Goal: Task Accomplishment & Management: Use online tool/utility

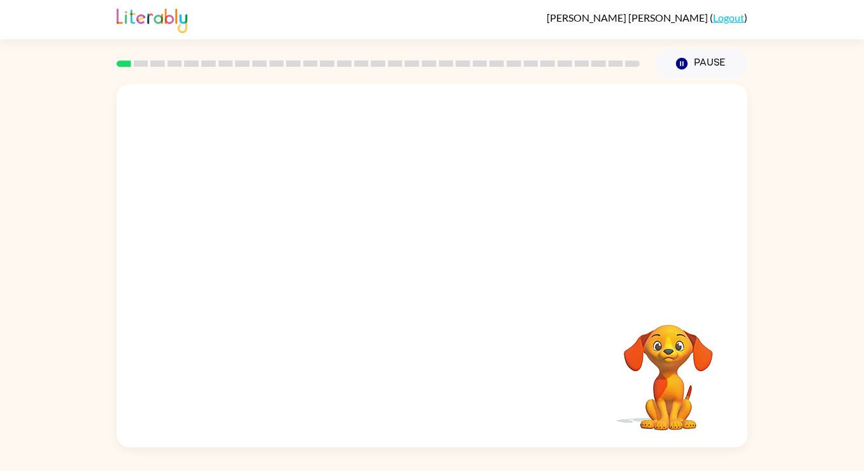
click at [397, 200] on video "Your browser must support playing .mp4 files to use Literably. Please try using…" at bounding box center [432, 191] width 631 height 214
click at [429, 281] on div at bounding box center [432, 272] width 82 height 46
click at [416, 269] on button "button" at bounding box center [432, 272] width 82 height 46
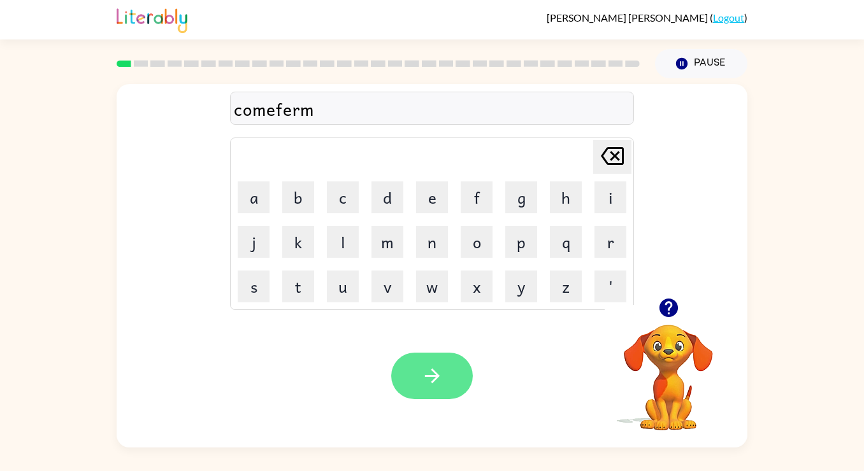
click at [422, 354] on button "button" at bounding box center [432, 376] width 82 height 46
click at [441, 372] on icon "button" at bounding box center [432, 376] width 22 height 22
click at [430, 389] on button "button" at bounding box center [432, 376] width 82 height 46
click at [409, 378] on button "button" at bounding box center [432, 376] width 82 height 46
click at [414, 383] on button "button" at bounding box center [432, 376] width 82 height 46
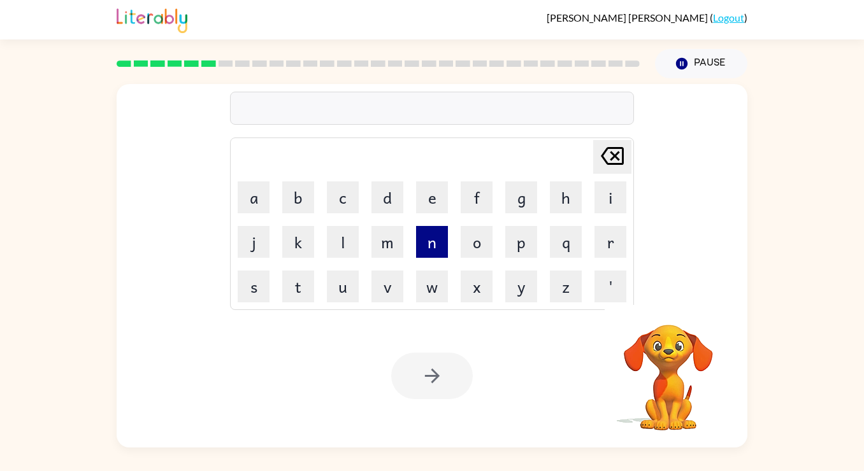
click at [432, 247] on button "n" at bounding box center [432, 242] width 32 height 32
click at [479, 247] on button "o" at bounding box center [476, 242] width 32 height 32
click at [304, 278] on button "t" at bounding box center [298, 287] width 32 height 32
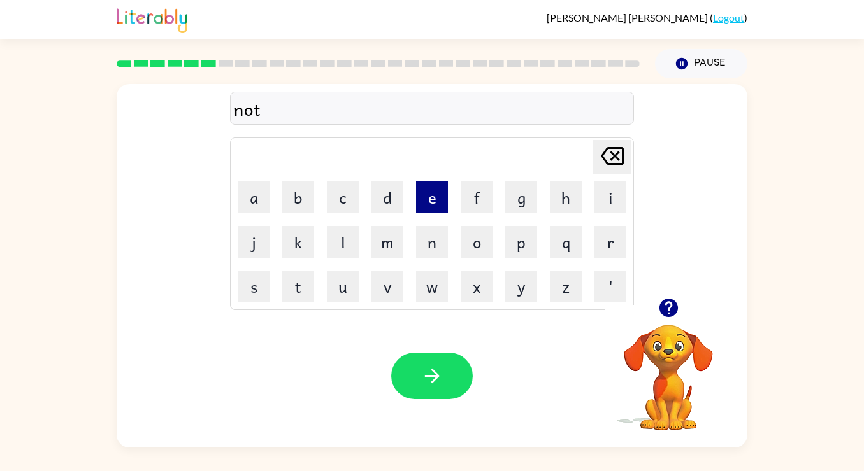
click at [431, 198] on button "e" at bounding box center [432, 198] width 32 height 32
click at [252, 209] on button "a" at bounding box center [254, 198] width 32 height 32
click at [299, 206] on button "b" at bounding box center [298, 198] width 32 height 32
click at [325, 229] on td "l" at bounding box center [342, 241] width 43 height 43
click at [339, 240] on button "l" at bounding box center [343, 242] width 32 height 32
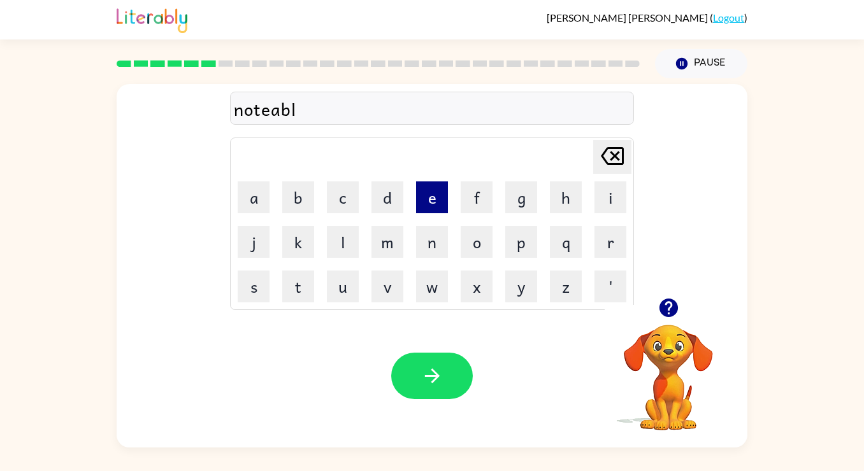
click at [435, 207] on button "e" at bounding box center [432, 198] width 32 height 32
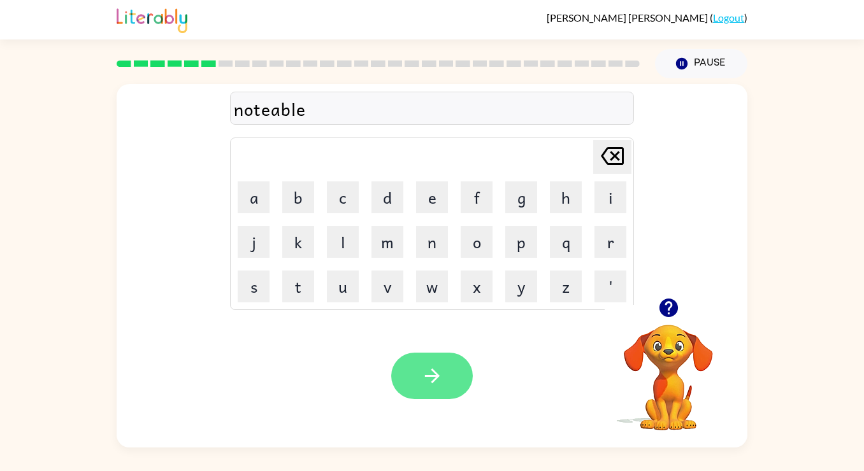
click at [425, 371] on icon "button" at bounding box center [432, 376] width 22 height 22
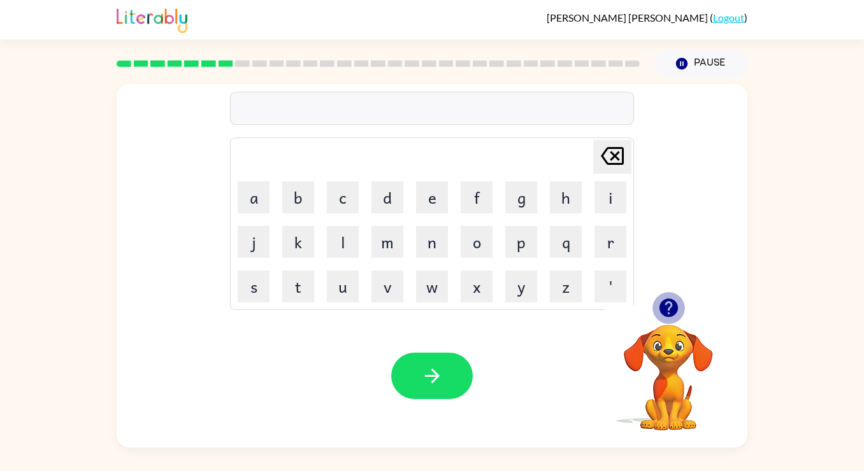
click at [669, 301] on icon "button" at bounding box center [668, 308] width 18 height 18
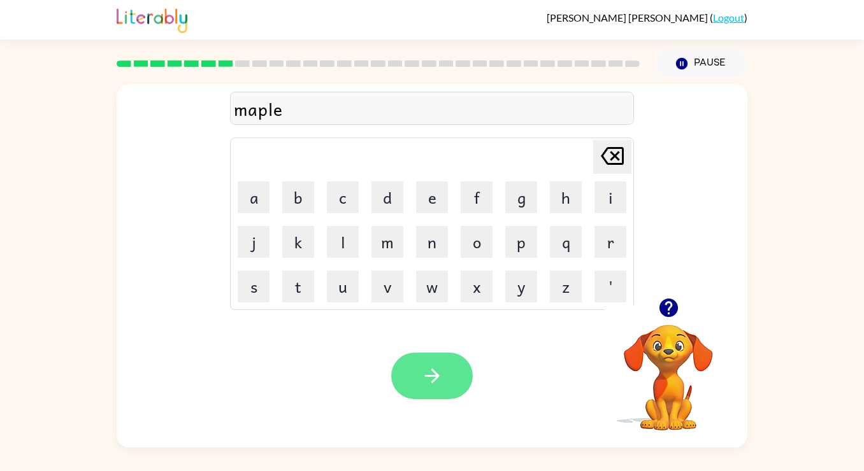
click at [421, 373] on icon "button" at bounding box center [432, 376] width 22 height 22
click at [591, 248] on td "r" at bounding box center [609, 241] width 43 height 43
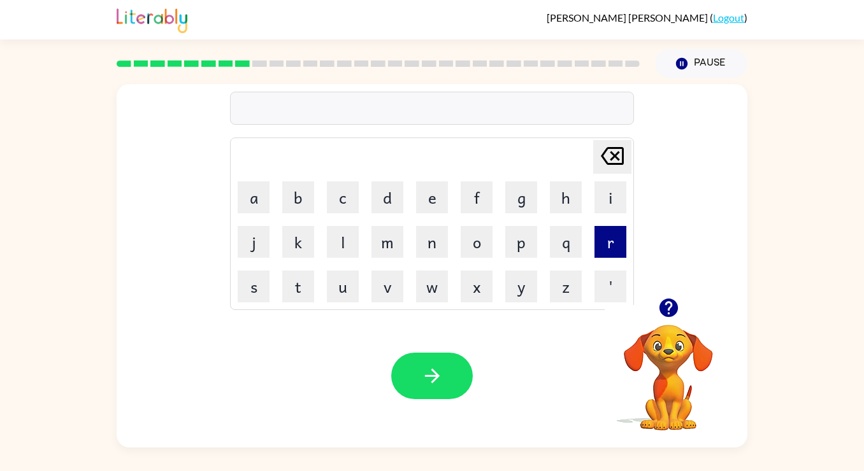
click at [599, 250] on button "r" at bounding box center [610, 242] width 32 height 32
click at [422, 191] on button "e" at bounding box center [432, 198] width 32 height 32
click at [473, 278] on button "x" at bounding box center [476, 287] width 32 height 32
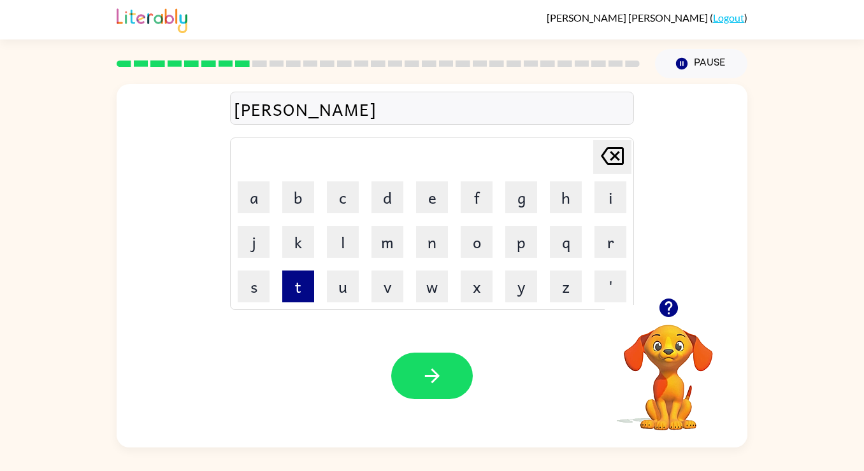
click at [305, 287] on button "t" at bounding box center [298, 287] width 32 height 32
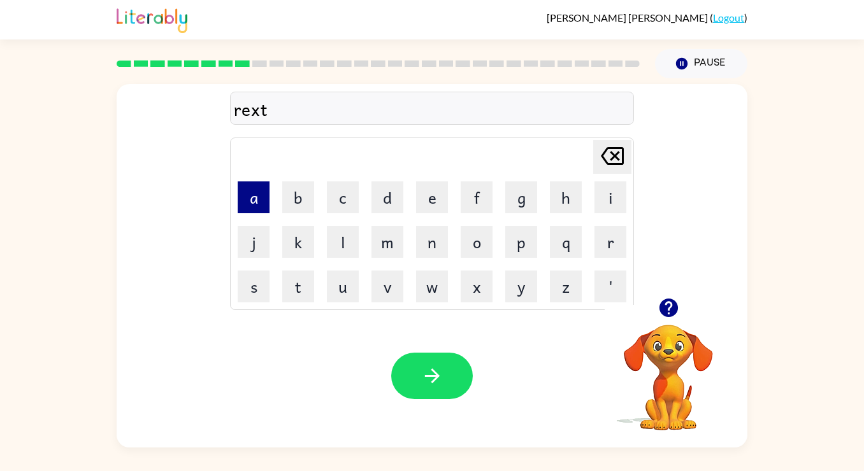
click at [254, 200] on button "a" at bounding box center [254, 198] width 32 height 32
click at [516, 210] on button "g" at bounding box center [521, 198] width 32 height 32
click at [351, 250] on button "l" at bounding box center [343, 242] width 32 height 32
click at [439, 205] on button "e" at bounding box center [432, 198] width 32 height 32
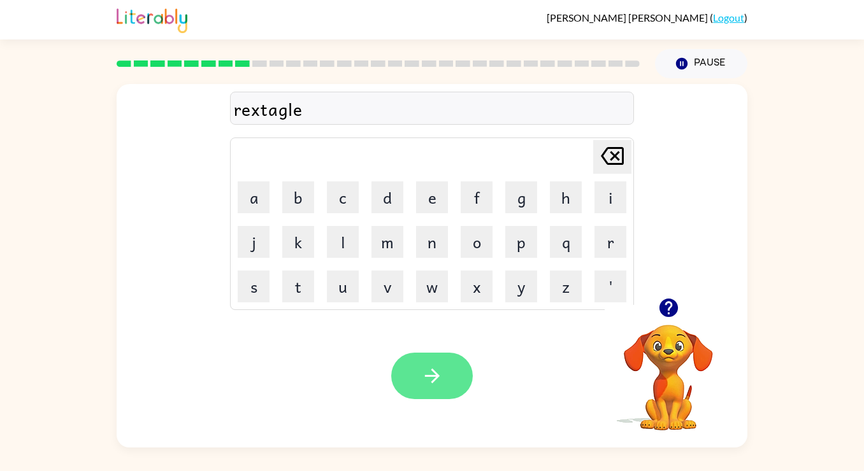
click at [428, 383] on icon "button" at bounding box center [432, 376] width 22 height 22
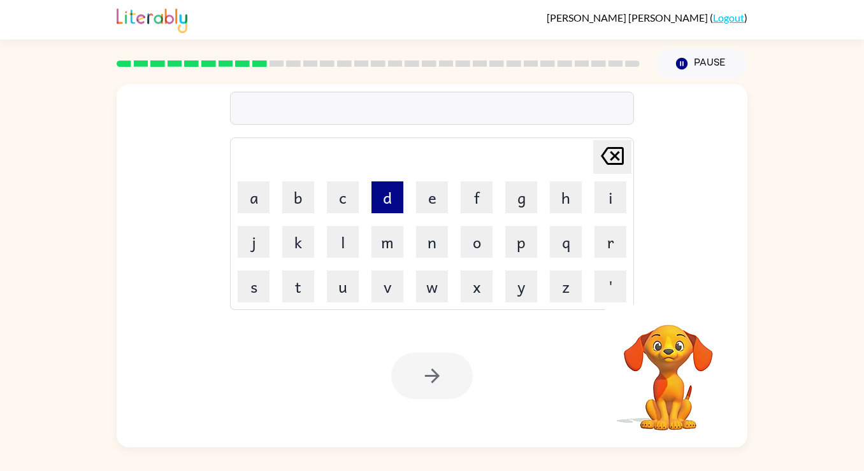
click at [380, 191] on button "d" at bounding box center [387, 198] width 32 height 32
click at [608, 201] on button "i" at bounding box center [610, 198] width 32 height 32
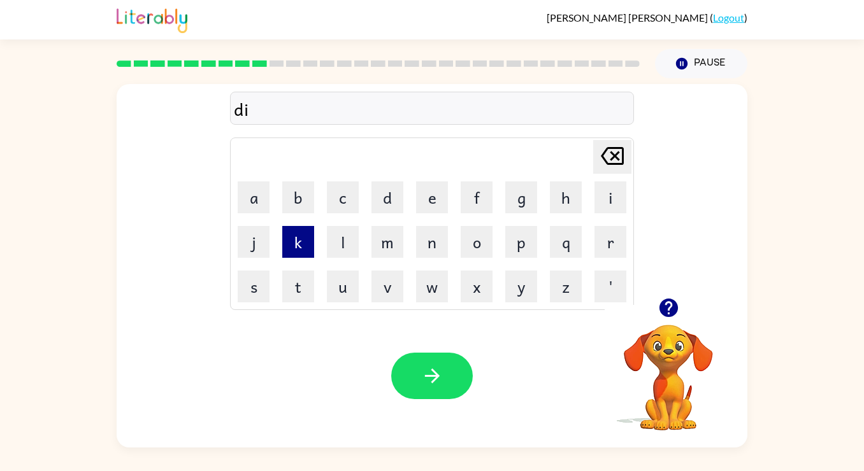
type button "i"
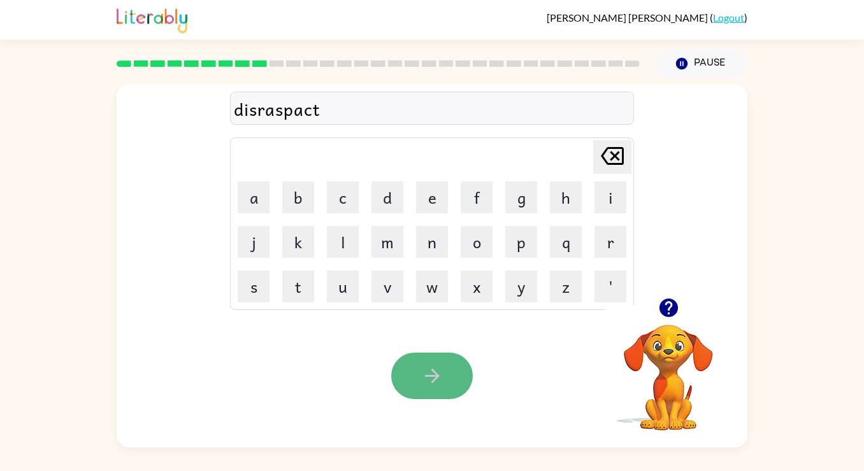
click at [432, 362] on button "button" at bounding box center [432, 376] width 82 height 46
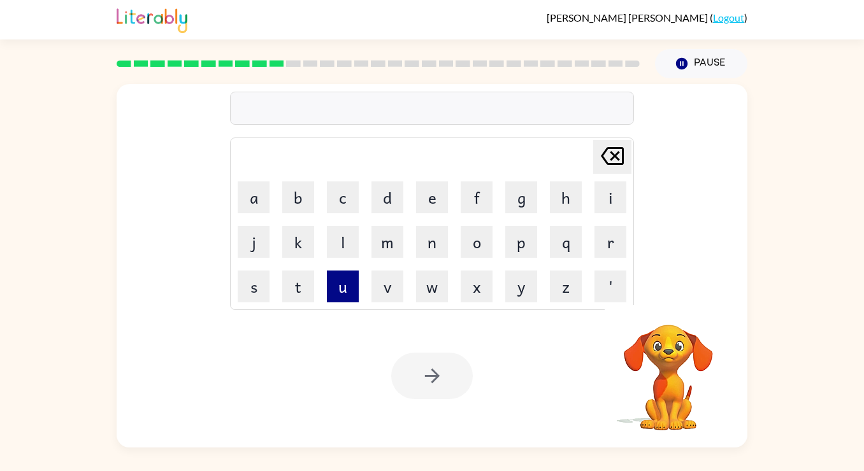
click at [356, 287] on button "u" at bounding box center [343, 287] width 32 height 32
click at [432, 238] on button "n" at bounding box center [432, 242] width 32 height 32
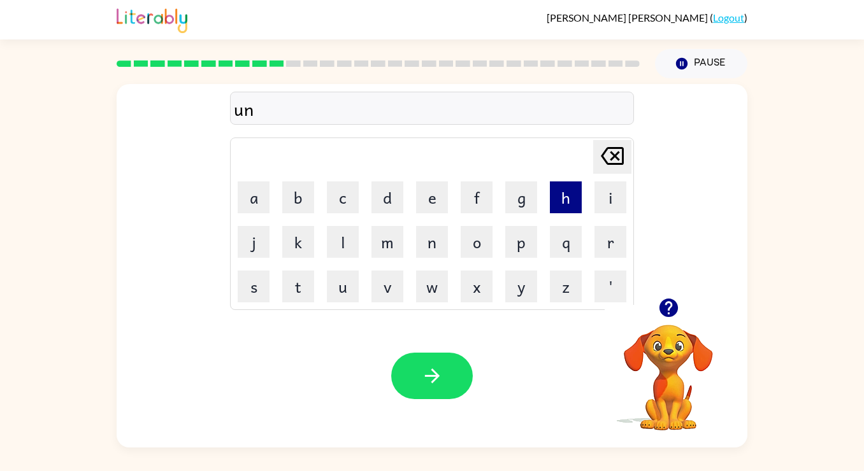
click at [573, 198] on button "h" at bounding box center [566, 198] width 32 height 32
click at [473, 242] on button "o" at bounding box center [476, 242] width 32 height 32
click at [672, 309] on icon "button" at bounding box center [668, 308] width 18 height 18
click at [296, 110] on div "unhock" at bounding box center [432, 109] width 396 height 27
click at [260, 65] on rect at bounding box center [259, 64] width 15 height 6
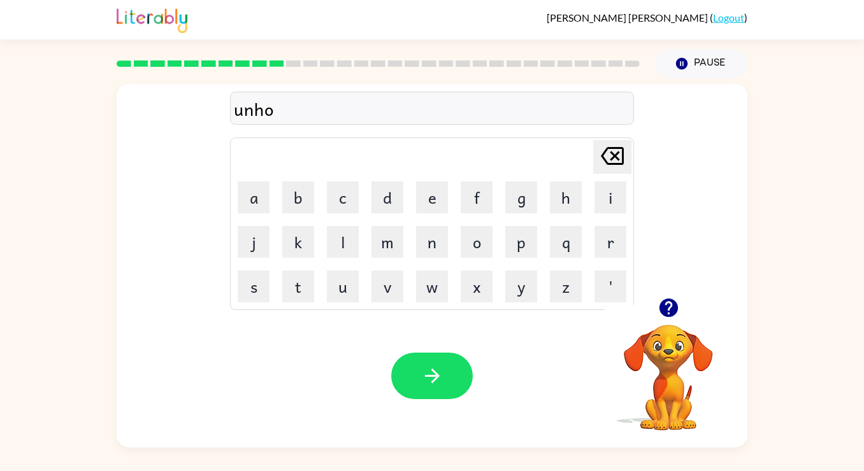
click at [257, 62] on rect at bounding box center [259, 64] width 15 height 6
click at [250, 62] on div at bounding box center [378, 64] width 523 height 6
click at [246, 62] on rect at bounding box center [242, 64] width 15 height 6
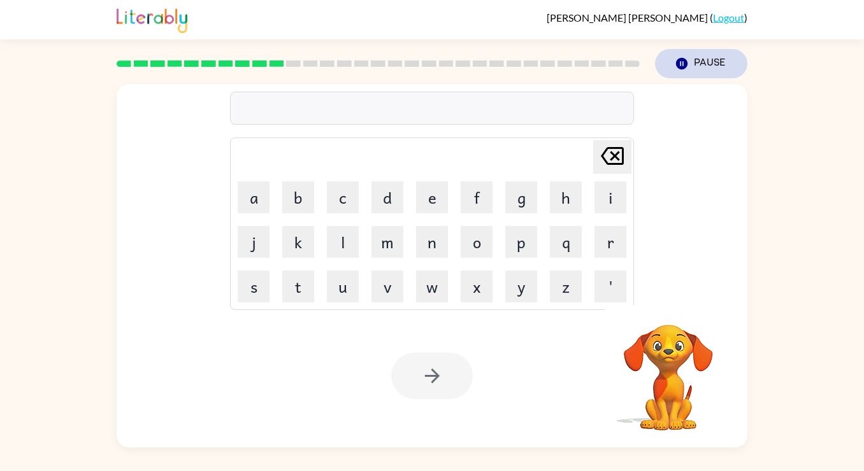
click at [683, 61] on icon "button" at bounding box center [681, 63] width 11 height 11
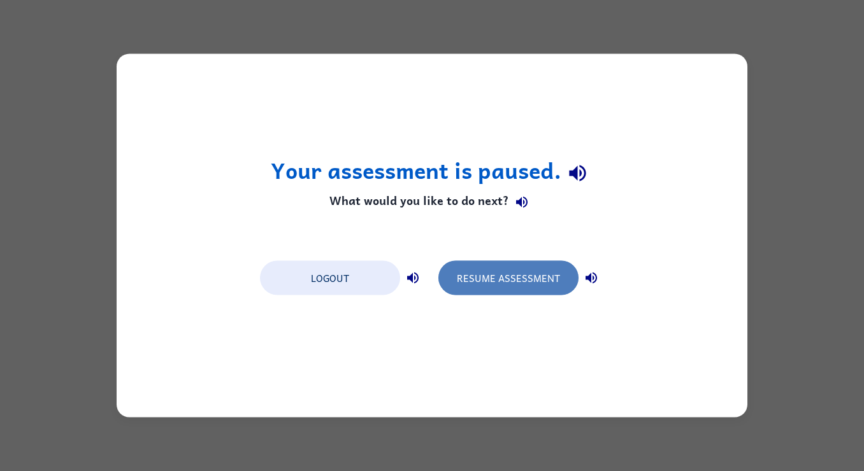
click at [502, 280] on button "Resume Assessment" at bounding box center [508, 278] width 140 height 34
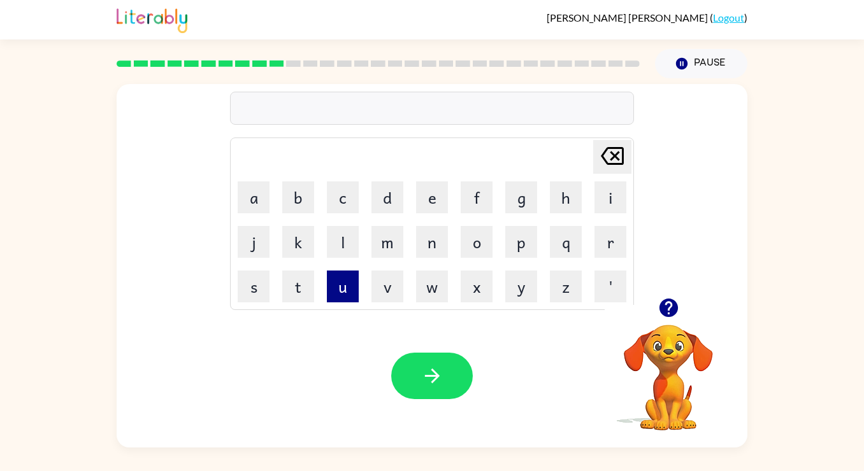
click at [335, 288] on button "u" at bounding box center [343, 287] width 32 height 32
click at [429, 249] on button "n" at bounding box center [432, 242] width 32 height 32
click at [571, 208] on button "h" at bounding box center [566, 198] width 32 height 32
click at [459, 252] on td "o" at bounding box center [476, 241] width 43 height 43
click at [469, 252] on button "o" at bounding box center [476, 242] width 32 height 32
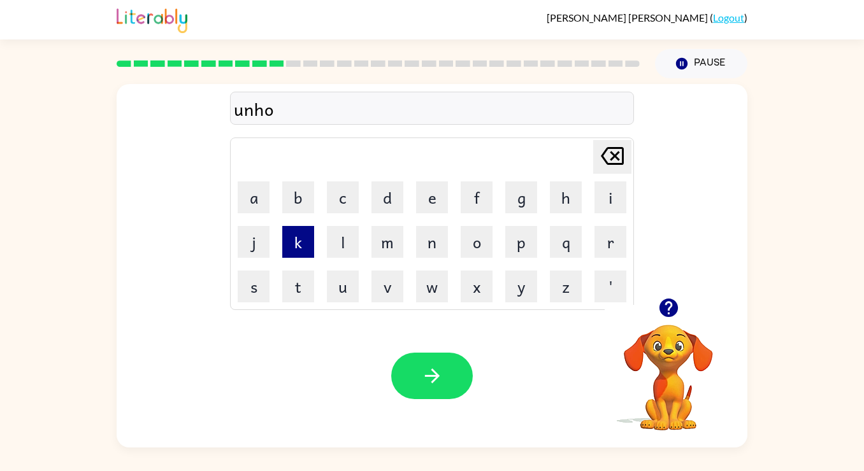
click at [301, 245] on button "k" at bounding box center [298, 242] width 32 height 32
click at [422, 208] on button "e" at bounding box center [432, 198] width 32 height 32
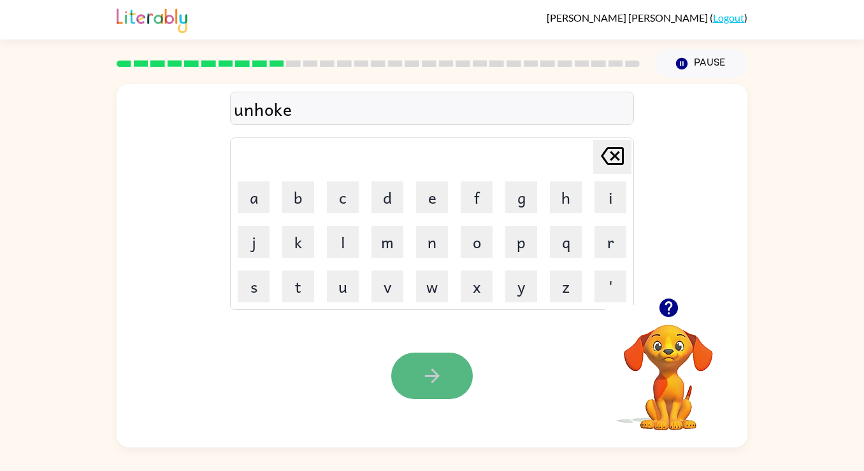
click at [410, 365] on button "button" at bounding box center [432, 376] width 82 height 46
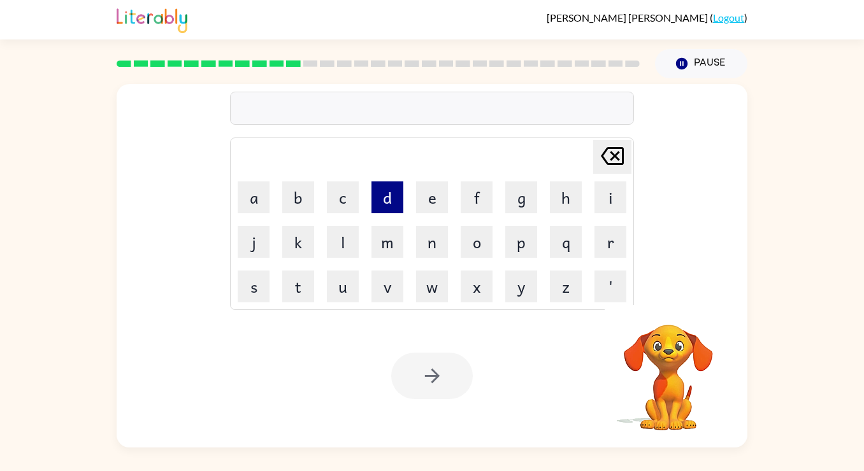
click at [381, 210] on button "d" at bounding box center [387, 198] width 32 height 32
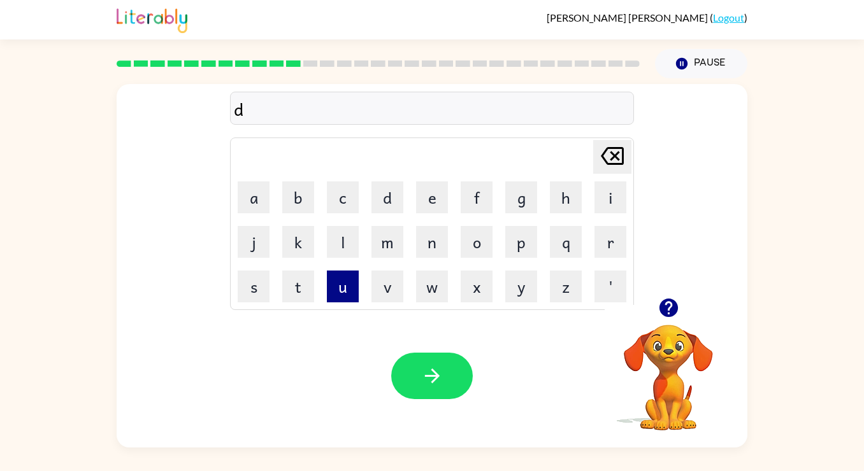
click at [353, 289] on button "u" at bounding box center [343, 287] width 32 height 32
click at [669, 306] on icon "button" at bounding box center [668, 308] width 18 height 18
click at [426, 238] on button "n" at bounding box center [432, 242] width 32 height 32
click at [467, 237] on button "o" at bounding box center [476, 242] width 32 height 32
click at [615, 164] on icon at bounding box center [612, 156] width 23 height 18
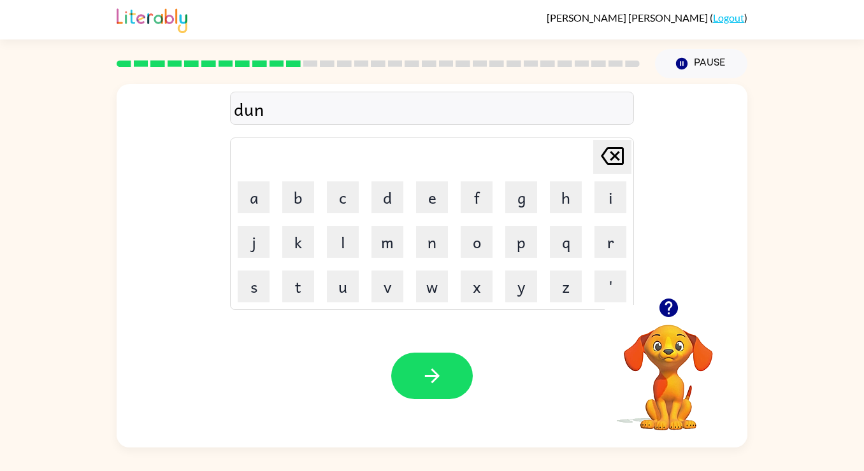
click at [615, 163] on icon at bounding box center [612, 156] width 23 height 18
click at [615, 165] on icon "Delete Delete last character input" at bounding box center [612, 156] width 31 height 31
click at [396, 204] on button "d" at bounding box center [387, 198] width 32 height 32
click at [353, 286] on button "u" at bounding box center [343, 287] width 32 height 32
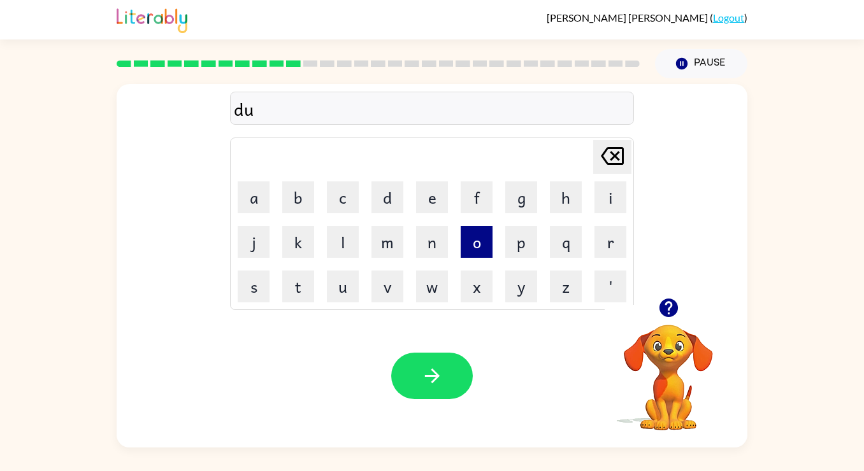
drag, startPoint x: 478, startPoint y: 235, endPoint x: 461, endPoint y: 235, distance: 16.6
click at [477, 235] on button "o" at bounding box center [476, 242] width 32 height 32
click at [435, 241] on button "n" at bounding box center [432, 242] width 32 height 32
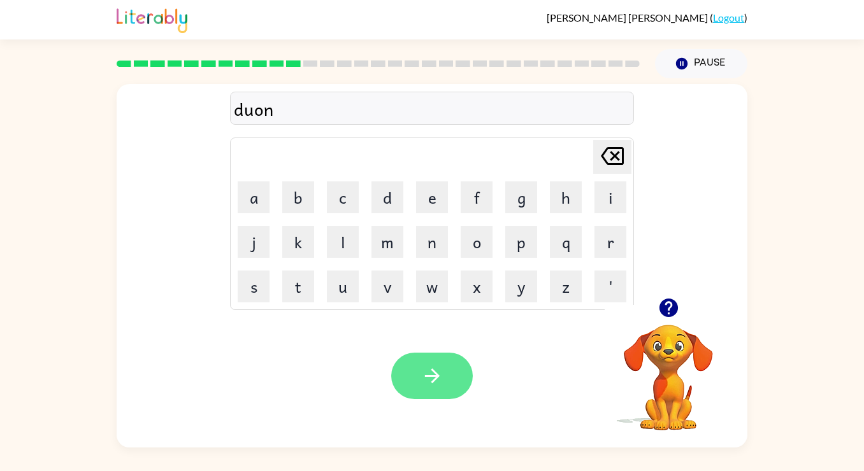
click at [422, 380] on icon "button" at bounding box center [432, 376] width 22 height 22
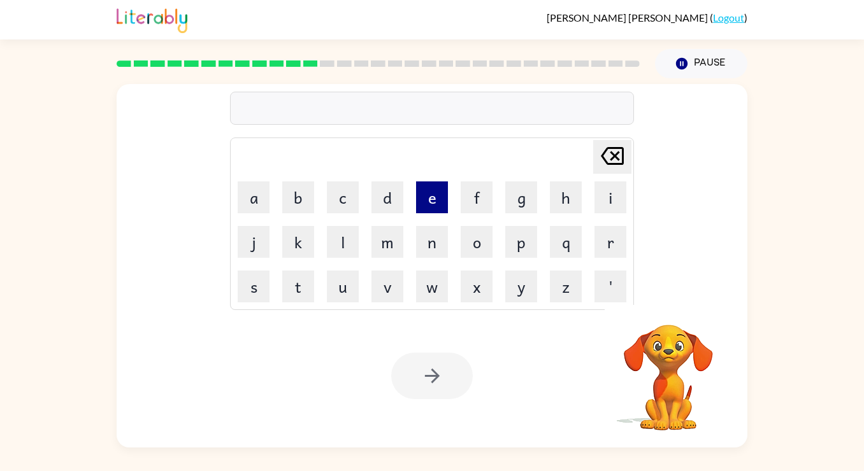
click at [431, 206] on button "e" at bounding box center [432, 198] width 32 height 32
click at [465, 290] on button "x" at bounding box center [476, 287] width 32 height 32
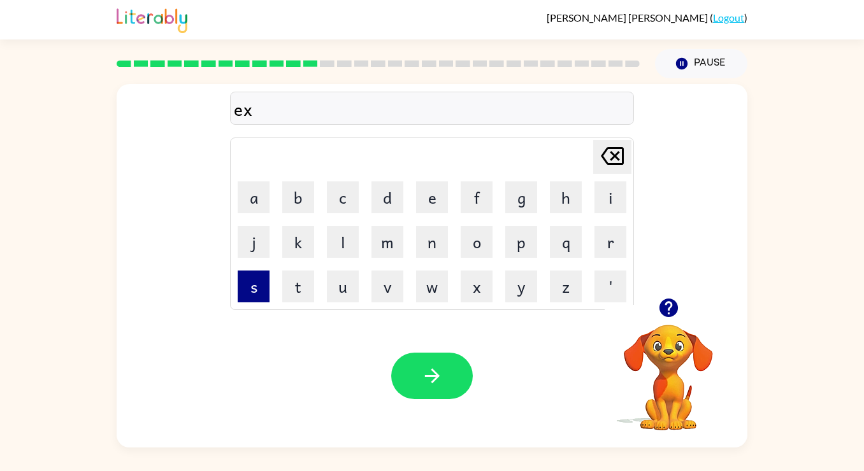
click at [253, 294] on button "s" at bounding box center [254, 287] width 32 height 32
click at [289, 292] on button "t" at bounding box center [298, 287] width 32 height 32
click at [417, 198] on button "e" at bounding box center [432, 198] width 32 height 32
click at [393, 246] on button "m" at bounding box center [387, 242] width 32 height 32
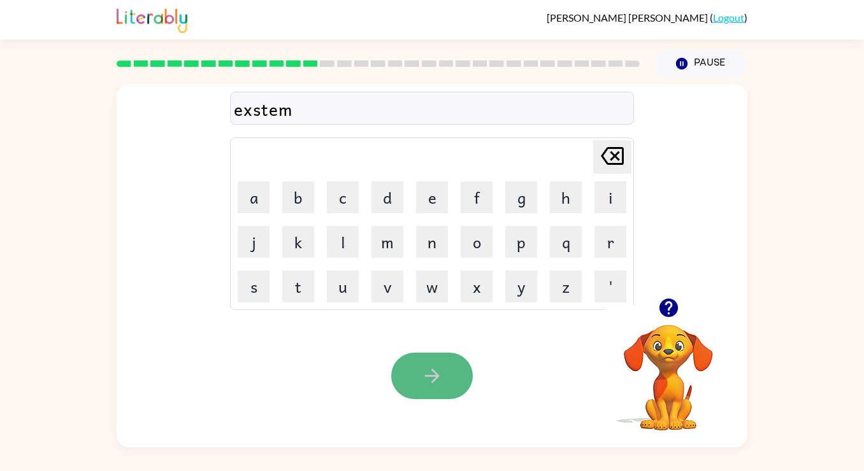
click at [424, 397] on button "button" at bounding box center [432, 376] width 82 height 46
click at [436, 386] on icon "button" at bounding box center [432, 376] width 22 height 22
click at [441, 383] on icon "button" at bounding box center [432, 376] width 22 height 22
click at [415, 369] on button "button" at bounding box center [432, 376] width 82 height 46
click at [431, 383] on icon "button" at bounding box center [432, 376] width 22 height 22
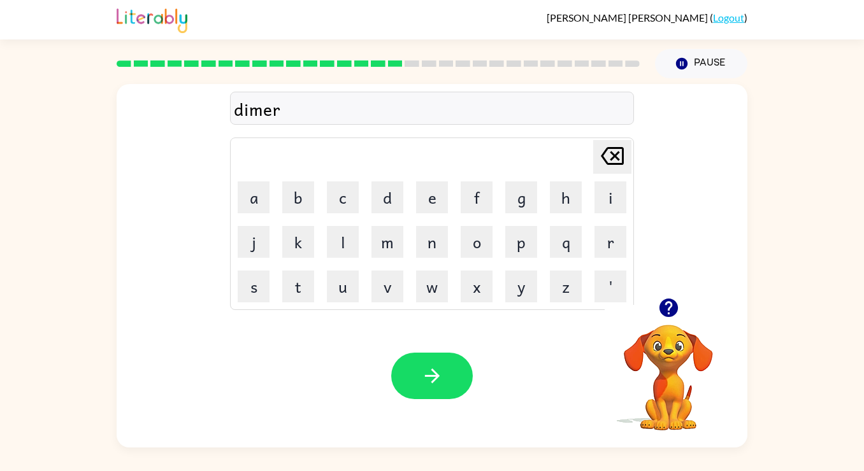
click at [427, 374] on div at bounding box center [432, 376] width 82 height 46
click at [427, 374] on icon "button" at bounding box center [432, 376] width 22 height 22
click at [274, 108] on div "luckist" at bounding box center [432, 109] width 396 height 27
click at [273, 109] on div "luckist" at bounding box center [432, 109] width 396 height 27
click at [268, 108] on div "luckist" at bounding box center [432, 109] width 396 height 27
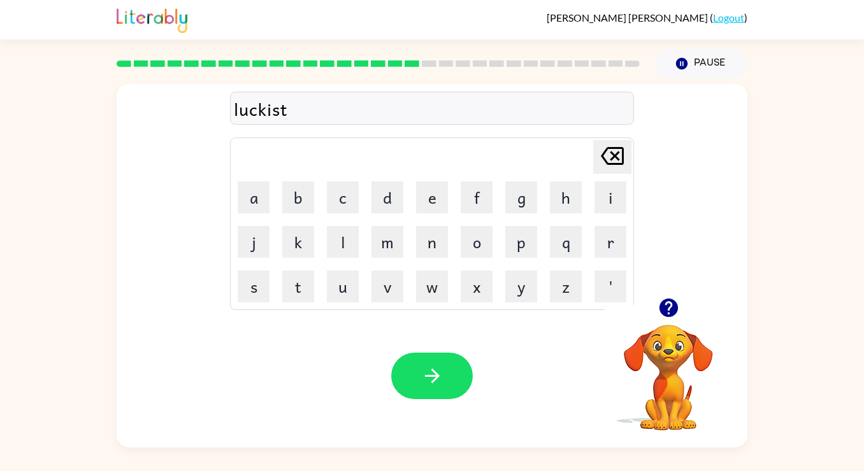
click at [321, 94] on div "luckist" at bounding box center [432, 108] width 404 height 33
click at [273, 108] on div "luckist" at bounding box center [432, 109] width 396 height 27
click at [308, 111] on div "luckist" at bounding box center [432, 109] width 396 height 27
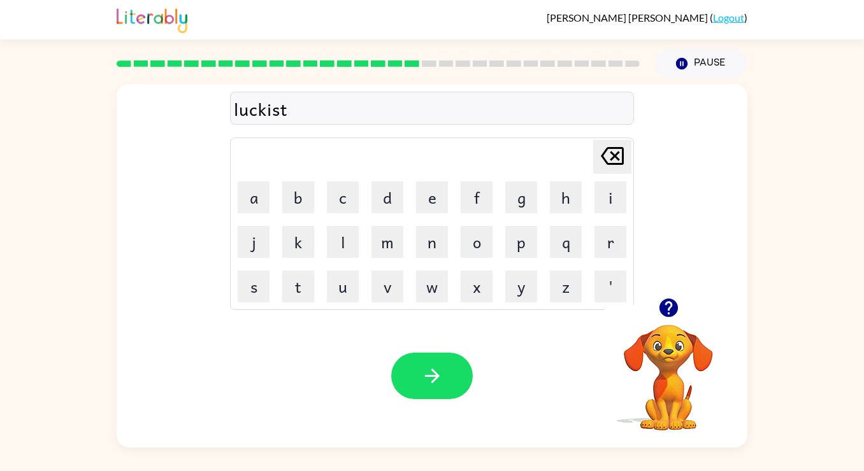
click at [290, 111] on div "luckist" at bounding box center [432, 109] width 396 height 27
click at [625, 161] on icon "Delete Delete last character input" at bounding box center [612, 156] width 31 height 31
type button "delete"
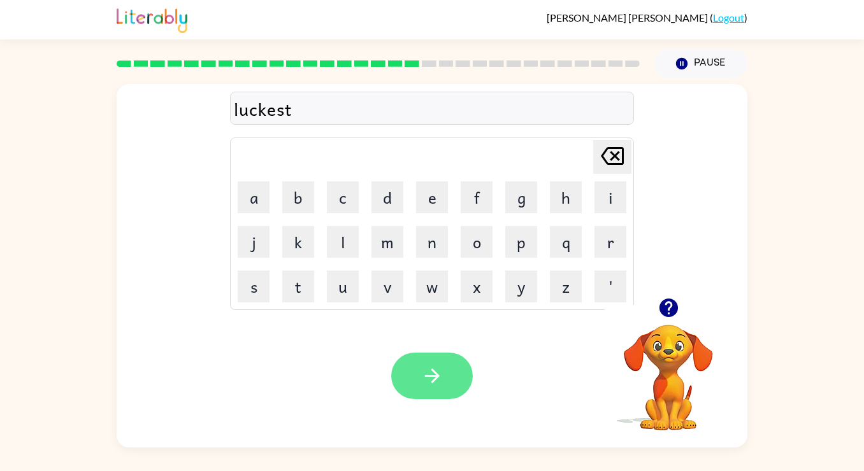
click at [425, 387] on button "button" at bounding box center [432, 376] width 82 height 46
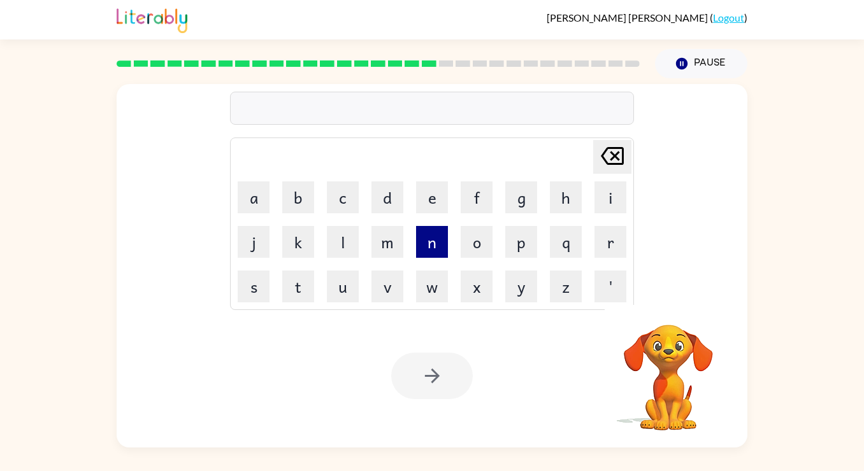
click at [434, 239] on button "n" at bounding box center [432, 242] width 32 height 32
click at [254, 209] on button "a" at bounding box center [254, 198] width 32 height 32
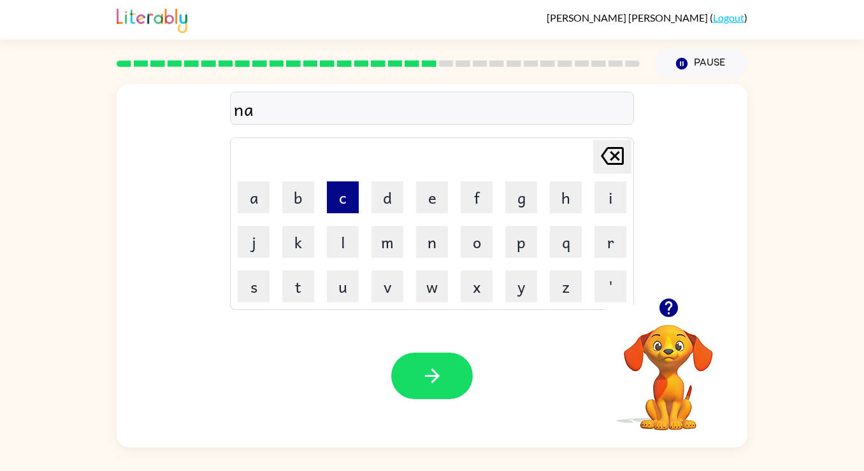
click at [338, 211] on button "c" at bounding box center [343, 198] width 32 height 32
click at [606, 168] on icon "Delete Delete last character input" at bounding box center [612, 156] width 31 height 31
click at [419, 207] on button "e" at bounding box center [432, 198] width 32 height 32
click at [355, 197] on button "c" at bounding box center [343, 198] width 32 height 32
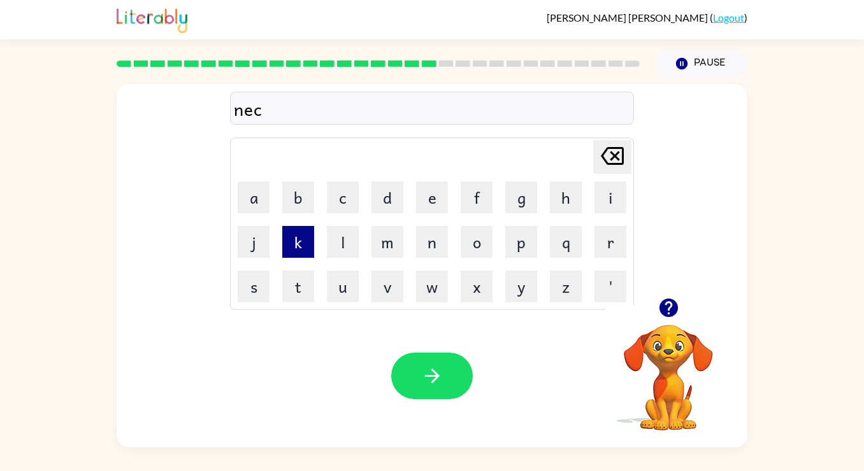
click at [305, 245] on button "k" at bounding box center [298, 242] width 32 height 32
type button "k"
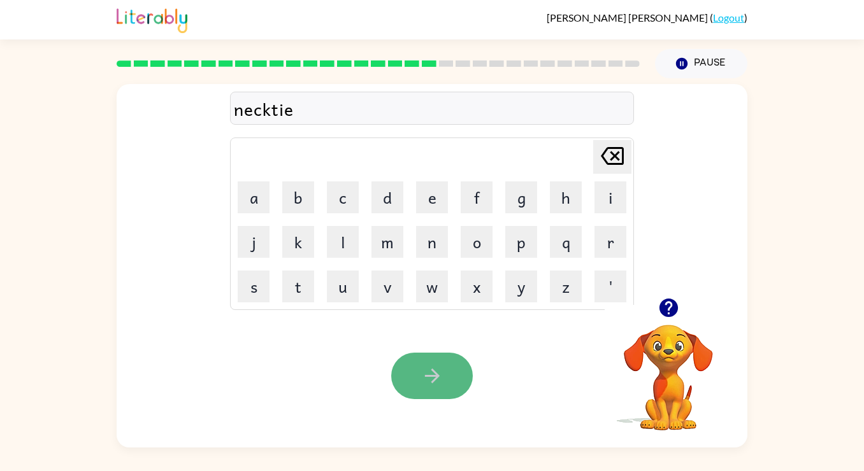
click at [434, 371] on icon "button" at bounding box center [432, 376] width 22 height 22
click at [434, 390] on button "button" at bounding box center [432, 376] width 82 height 46
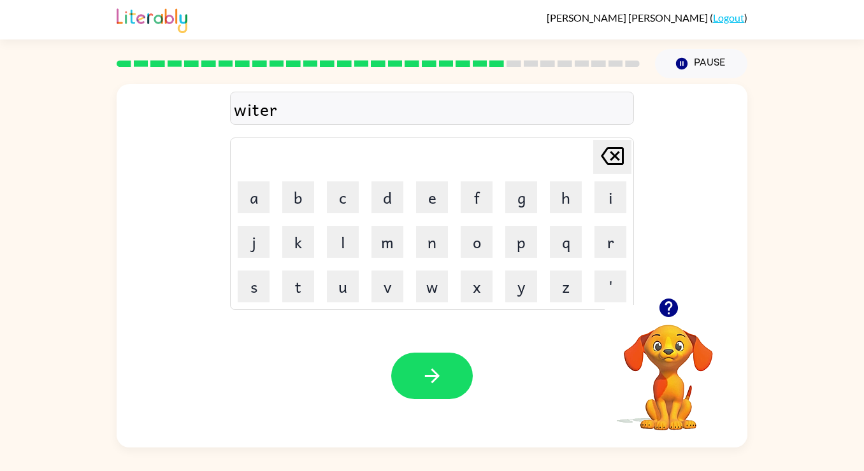
click at [276, 107] on div "witer" at bounding box center [432, 109] width 396 height 27
click at [668, 304] on icon "button" at bounding box center [668, 308] width 18 height 18
click at [411, 380] on button "button" at bounding box center [432, 376] width 82 height 46
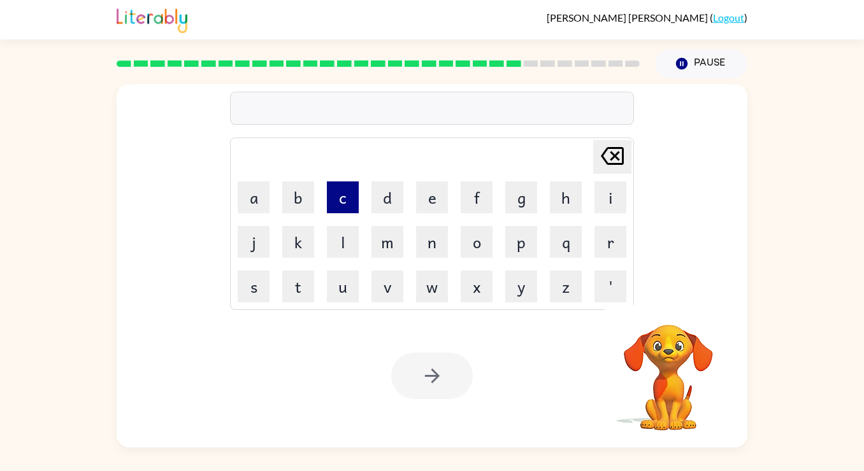
click at [332, 200] on button "c" at bounding box center [343, 198] width 32 height 32
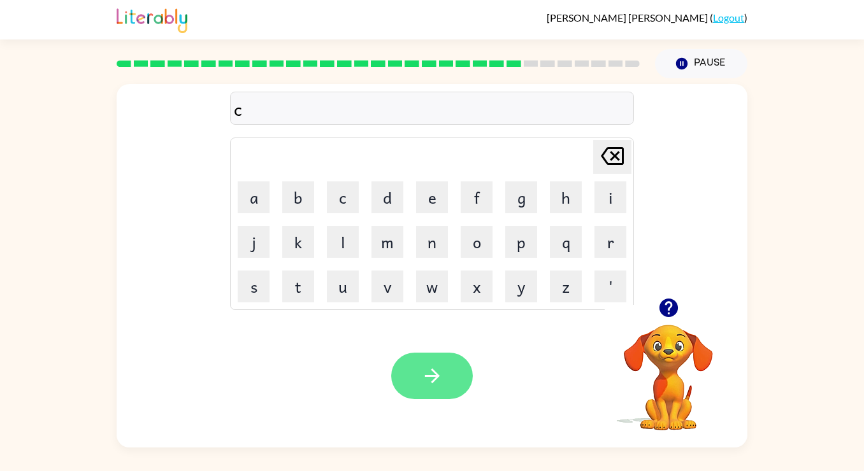
type button "c"
click at [433, 376] on icon "button" at bounding box center [431, 376] width 15 height 15
click at [445, 383] on button "button" at bounding box center [432, 376] width 82 height 46
click at [425, 373] on icon "button" at bounding box center [432, 376] width 22 height 22
click at [427, 369] on icon "button" at bounding box center [432, 376] width 22 height 22
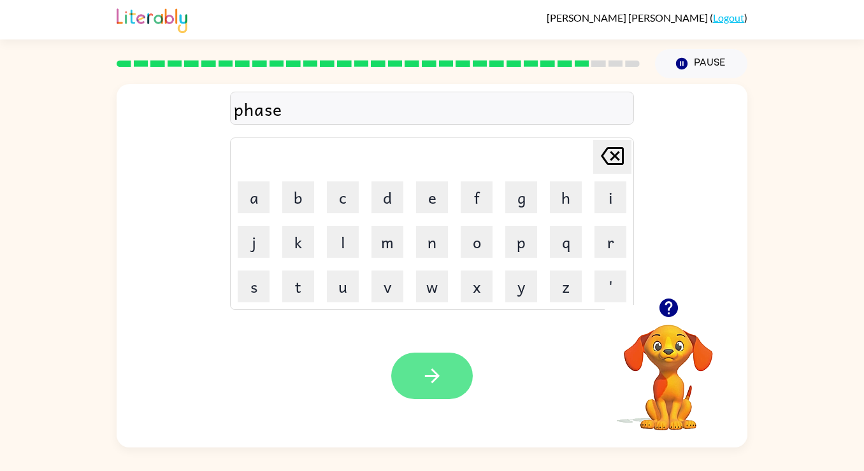
click at [428, 381] on icon "button" at bounding box center [432, 376] width 22 height 22
click at [426, 376] on icon "button" at bounding box center [431, 376] width 15 height 15
click at [417, 374] on button "button" at bounding box center [432, 376] width 82 height 46
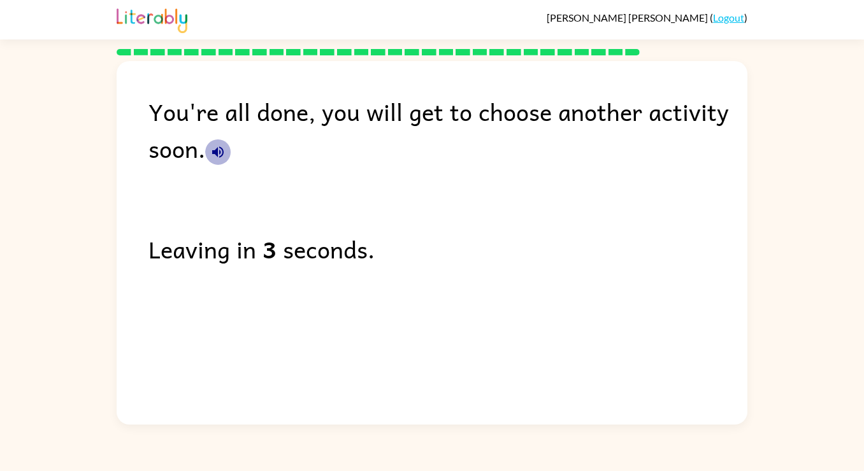
click at [220, 155] on icon "button" at bounding box center [217, 152] width 15 height 15
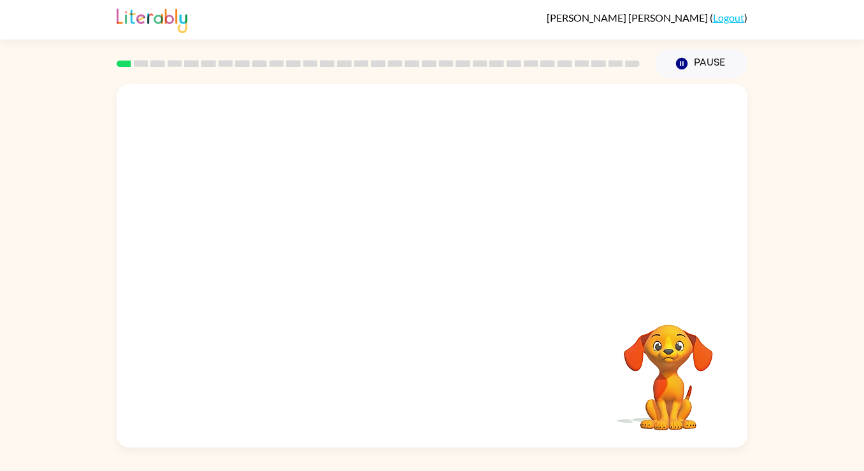
drag, startPoint x: 281, startPoint y: 239, endPoint x: 342, endPoint y: 110, distance: 142.4
click at [342, 110] on video "Your browser must support playing .mp4 files to use Literably. Please try using…" at bounding box center [432, 191] width 631 height 214
click at [599, 116] on video "Your browser must support playing .mp4 files to use Literably. Please try using…" at bounding box center [432, 191] width 631 height 214
click at [441, 293] on div at bounding box center [432, 272] width 82 height 46
click at [434, 278] on div at bounding box center [432, 272] width 82 height 46
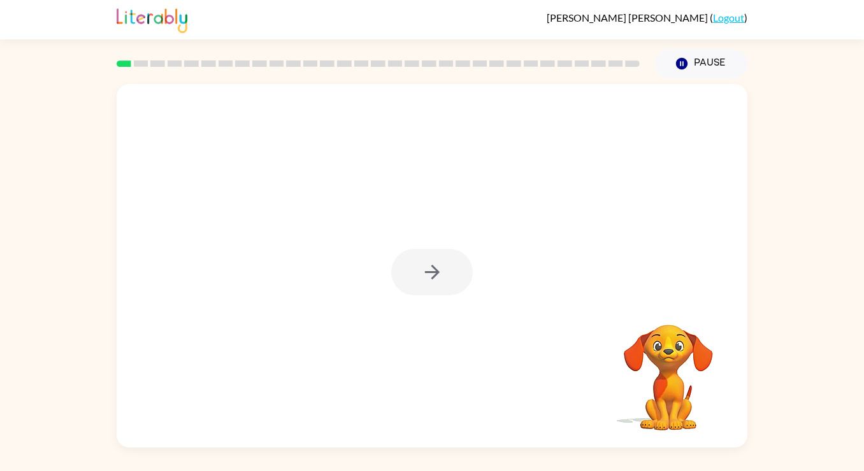
click at [434, 278] on div at bounding box center [432, 272] width 82 height 46
click at [434, 278] on icon "button" at bounding box center [432, 272] width 22 height 22
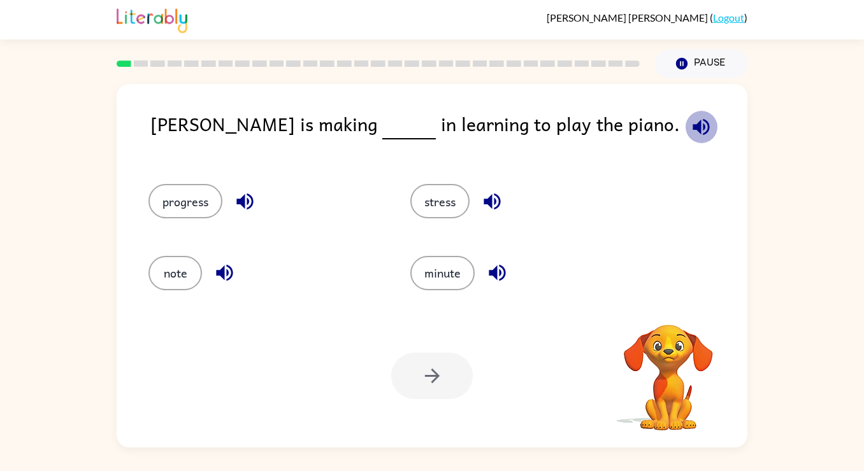
click at [690, 130] on icon "button" at bounding box center [701, 127] width 22 height 22
drag, startPoint x: 171, startPoint y: 271, endPoint x: 304, endPoint y: 107, distance: 210.6
click at [304, 106] on div "[PERSON_NAME] is making in learning to play the piano. progress stress note min…" at bounding box center [432, 266] width 631 height 364
click at [177, 260] on button "note" at bounding box center [174, 273] width 53 height 34
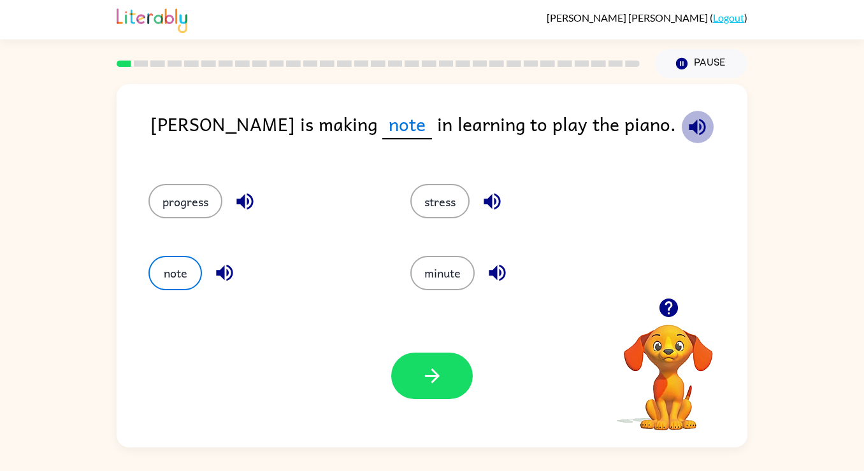
click at [688, 124] on icon "button" at bounding box center [696, 126] width 17 height 17
click at [382, 124] on span "note" at bounding box center [407, 125] width 50 height 30
click at [201, 198] on button "progress" at bounding box center [185, 201] width 74 height 34
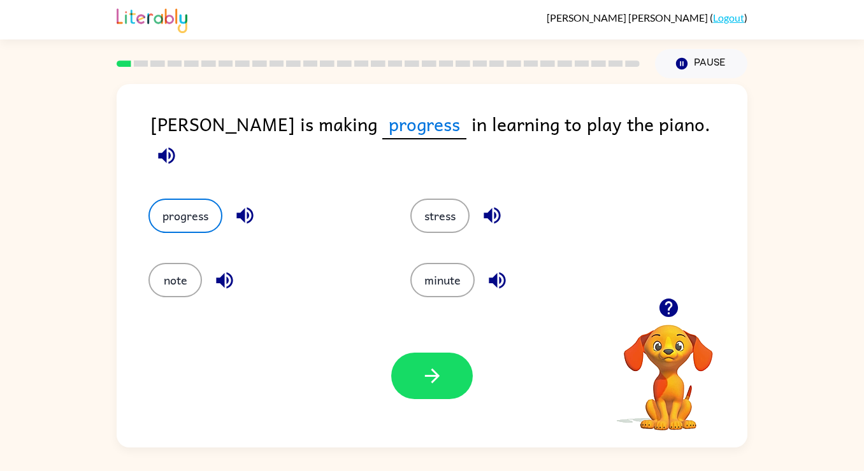
click at [178, 145] on icon "button" at bounding box center [166, 156] width 22 height 22
click at [645, 335] on video "Your browser must support playing .mp4 files to use Literably. Please try using…" at bounding box center [667, 368] width 127 height 127
click at [678, 331] on video "Your browser must support playing .mp4 files to use Literably. Please try using…" at bounding box center [667, 368] width 127 height 127
drag, startPoint x: 673, startPoint y: 316, endPoint x: 669, endPoint y: 306, distance: 11.1
click at [673, 315] on icon "button" at bounding box center [668, 308] width 22 height 22
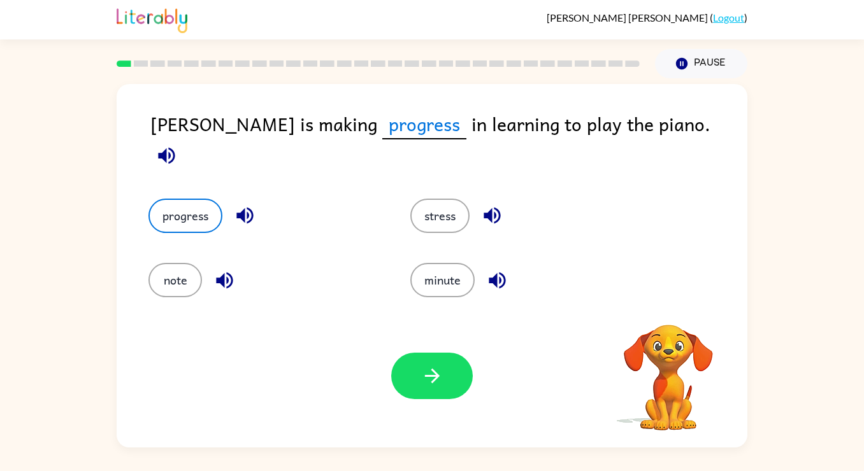
click at [669, 310] on video "Your browser must support playing .mp4 files to use Literably. Please try using…" at bounding box center [667, 368] width 127 height 127
click at [434, 387] on icon "button" at bounding box center [432, 376] width 22 height 22
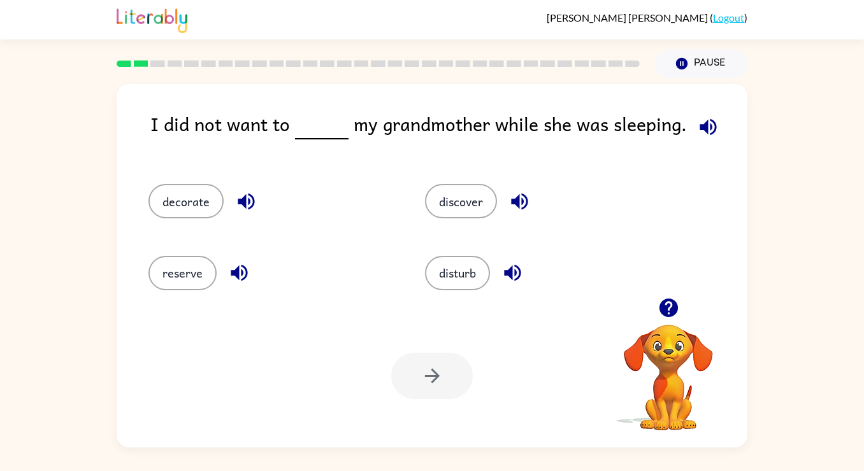
drag, startPoint x: 452, startPoint y: 275, endPoint x: 366, endPoint y: 130, distance: 168.8
click at [367, 131] on div "I did not want to my grandmother while she was sleeping. decorate discover rese…" at bounding box center [432, 266] width 631 height 364
click at [460, 281] on button "disturb" at bounding box center [457, 273] width 65 height 34
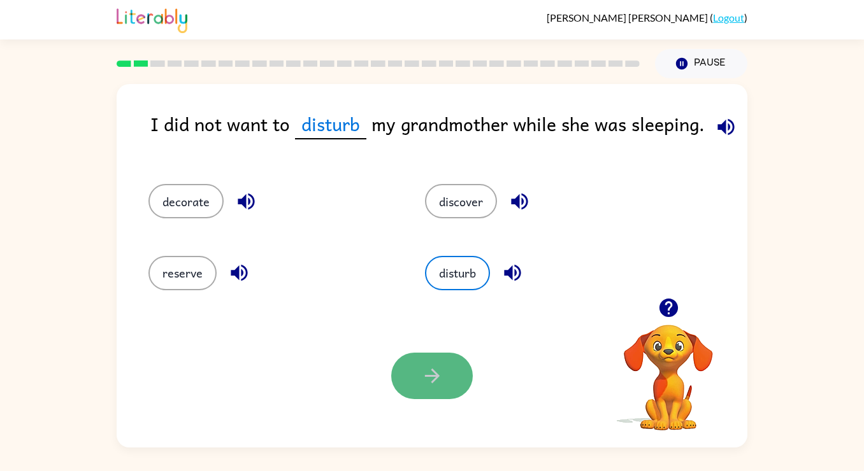
click at [432, 358] on button "button" at bounding box center [432, 376] width 82 height 46
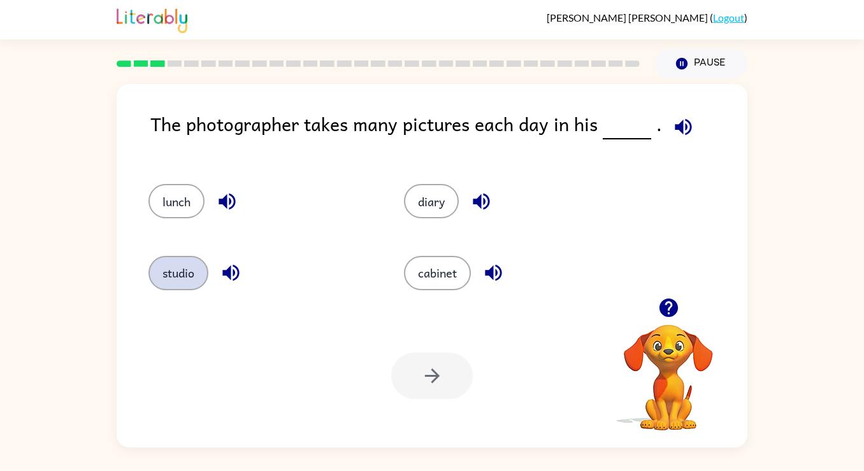
click at [187, 273] on button "studio" at bounding box center [178, 273] width 60 height 34
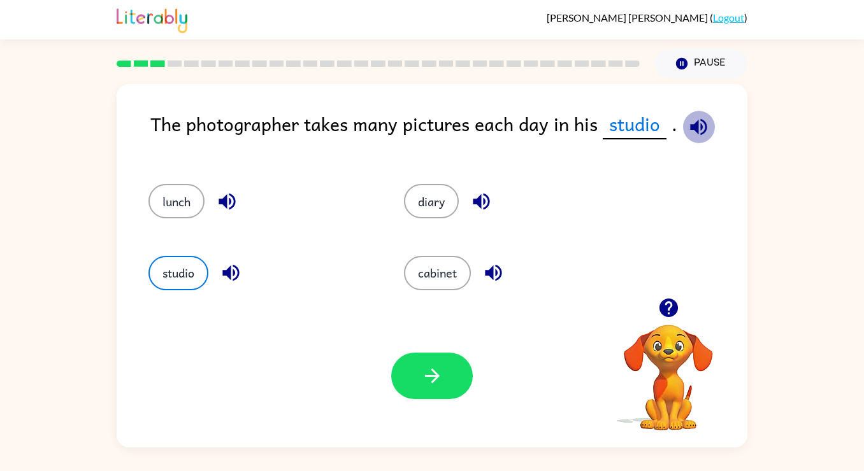
click at [695, 129] on icon "button" at bounding box center [698, 127] width 22 height 22
click at [404, 383] on button "button" at bounding box center [432, 376] width 82 height 46
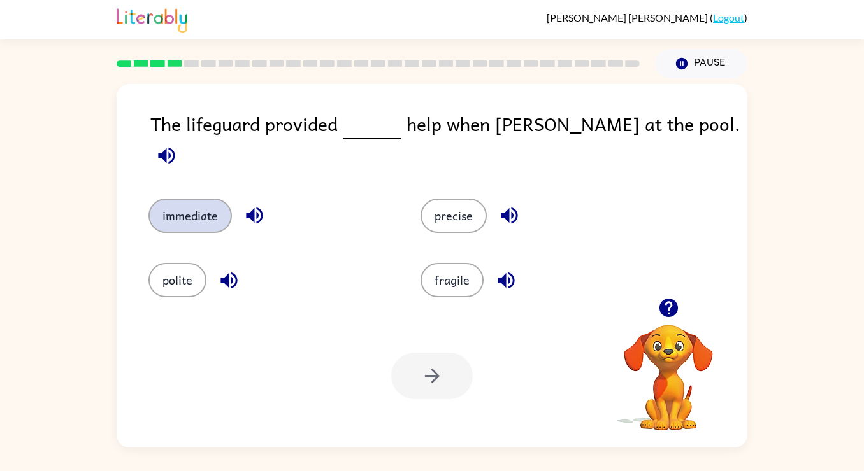
click at [204, 201] on button "immediate" at bounding box center [189, 216] width 83 height 34
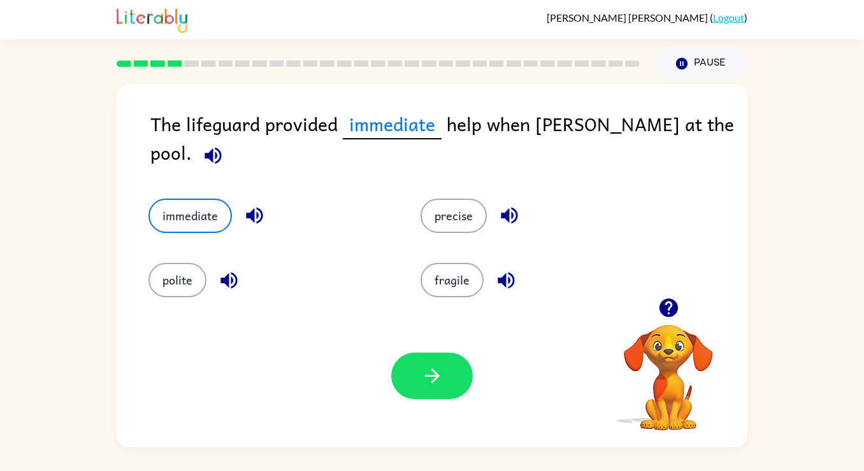
click at [406, 404] on div "Your browser must support playing .mp4 files to use Literably. Please try using…" at bounding box center [432, 375] width 631 height 143
click at [250, 204] on icon "button" at bounding box center [254, 215] width 22 height 22
click at [224, 145] on icon "button" at bounding box center [213, 156] width 22 height 22
click at [252, 208] on icon "button" at bounding box center [254, 216] width 17 height 17
click at [224, 145] on icon "button" at bounding box center [213, 156] width 22 height 22
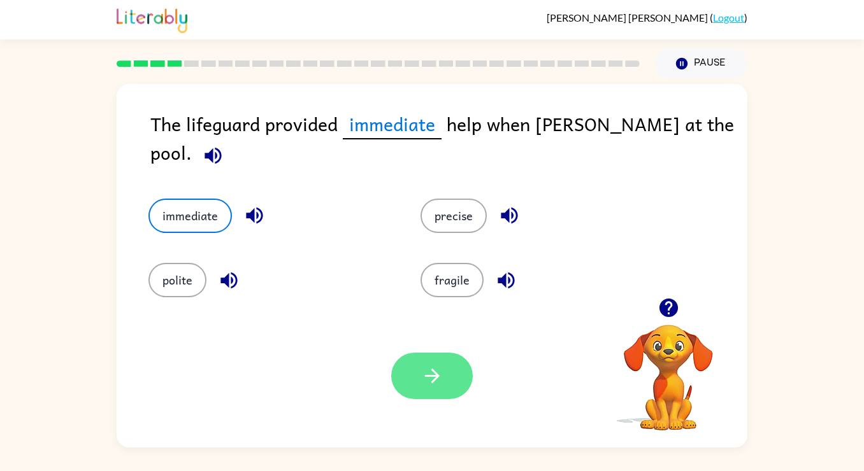
click at [448, 367] on button "button" at bounding box center [432, 376] width 82 height 46
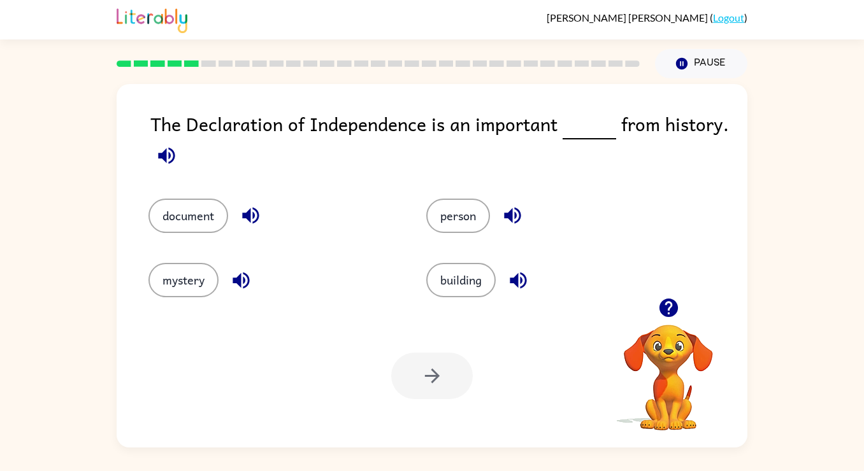
drag, startPoint x: 207, startPoint y: 213, endPoint x: 471, endPoint y: 160, distance: 269.5
click at [472, 162] on div "The Declaration of Independence is an important from history. document person m…" at bounding box center [432, 266] width 631 height 364
click at [200, 215] on button "document" at bounding box center [188, 216] width 80 height 34
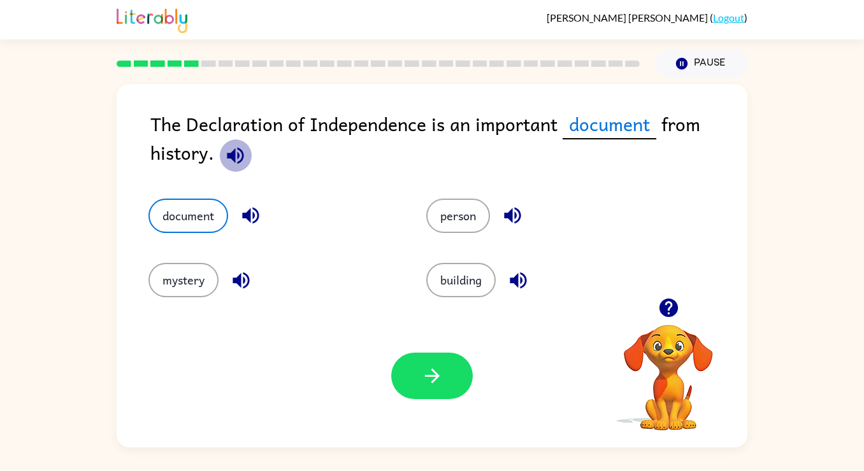
click at [237, 150] on icon "button" at bounding box center [235, 156] width 22 height 22
click at [243, 215] on icon "button" at bounding box center [250, 216] width 17 height 17
click at [232, 155] on icon "button" at bounding box center [235, 155] width 17 height 17
click at [421, 377] on icon "button" at bounding box center [432, 376] width 22 height 22
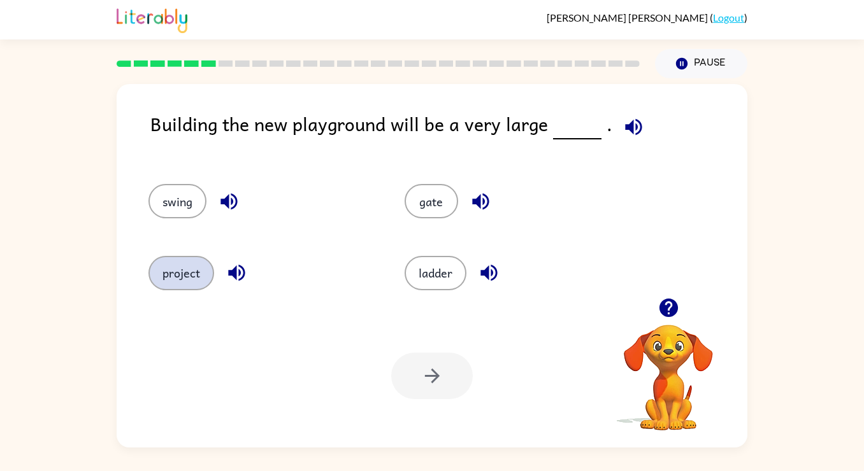
click at [186, 266] on button "project" at bounding box center [181, 273] width 66 height 34
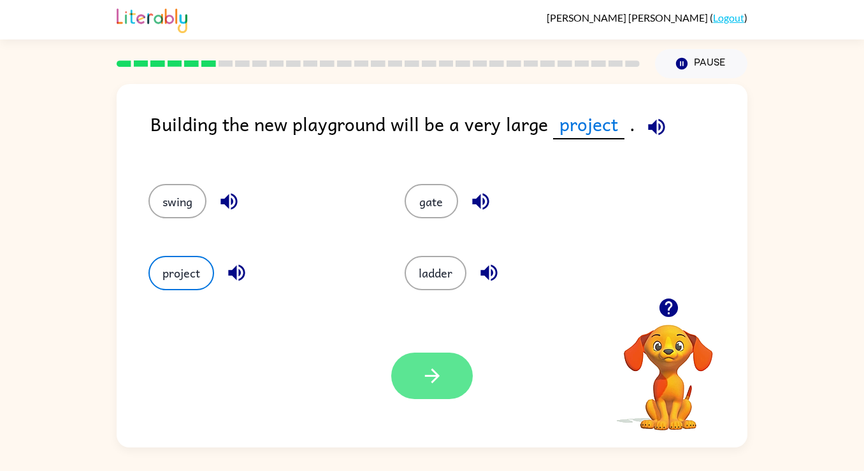
click at [435, 388] on button "button" at bounding box center [432, 376] width 82 height 46
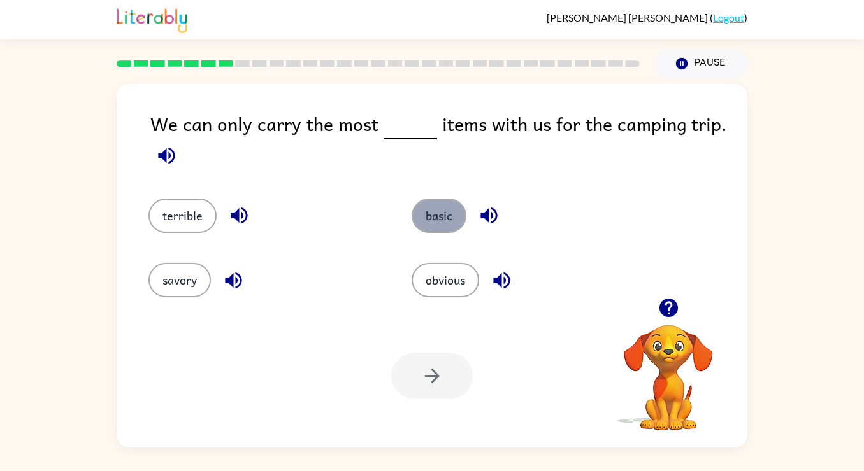
click at [428, 225] on button "basic" at bounding box center [438, 216] width 55 height 34
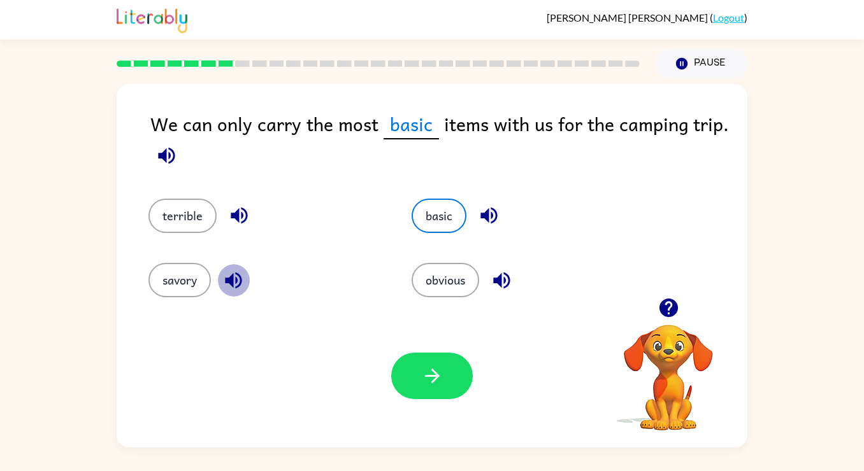
click at [233, 278] on icon "button" at bounding box center [233, 280] width 17 height 17
click at [238, 215] on icon "button" at bounding box center [239, 216] width 17 height 17
click at [487, 215] on icon "button" at bounding box center [488, 216] width 17 height 17
click at [490, 281] on button "button" at bounding box center [501, 280] width 32 height 32
click at [443, 369] on button "button" at bounding box center [432, 376] width 82 height 46
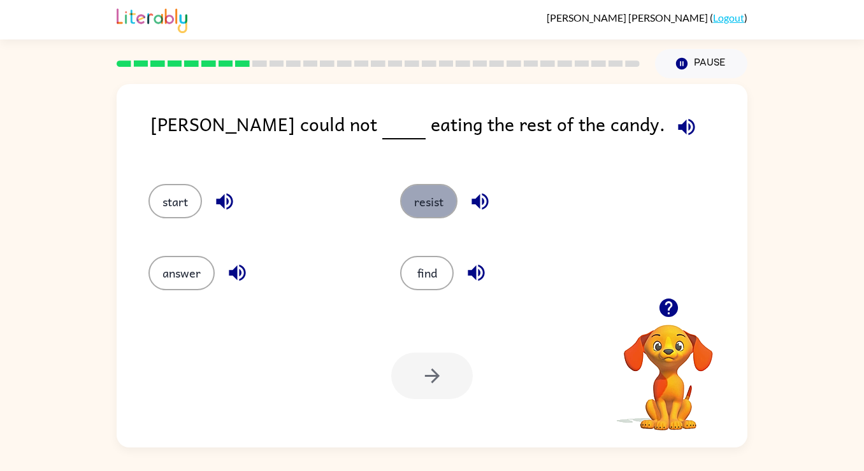
click at [416, 186] on button "resist" at bounding box center [428, 201] width 57 height 34
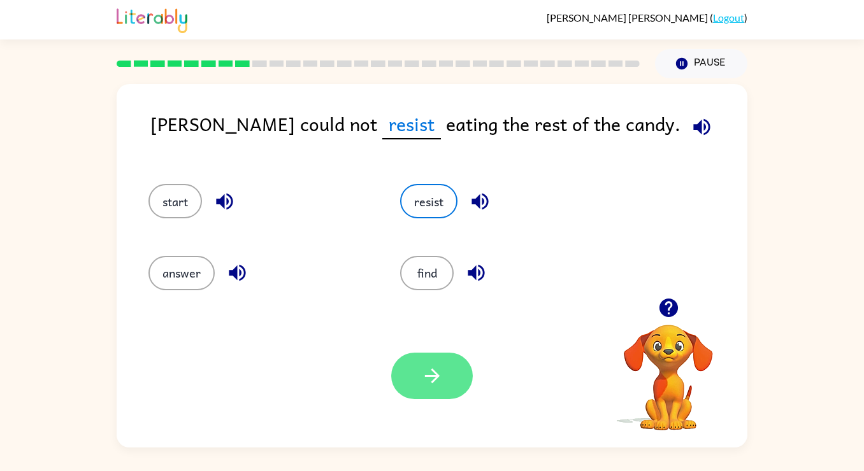
click at [415, 389] on button "button" at bounding box center [432, 376] width 82 height 46
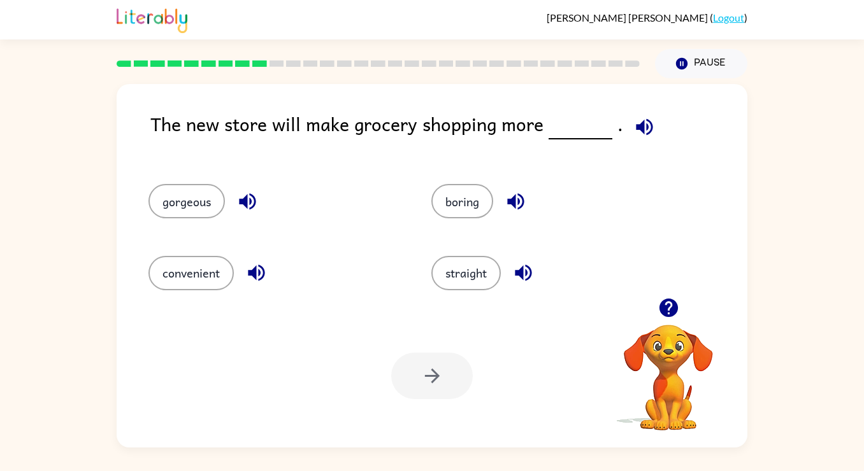
click at [524, 270] on icon "button" at bounding box center [523, 273] width 17 height 17
click at [514, 206] on icon "button" at bounding box center [515, 202] width 17 height 17
click at [248, 198] on icon "button" at bounding box center [247, 201] width 22 height 22
click at [253, 269] on icon "button" at bounding box center [256, 273] width 22 height 22
drag, startPoint x: 193, startPoint y: 278, endPoint x: 250, endPoint y: 278, distance: 56.7
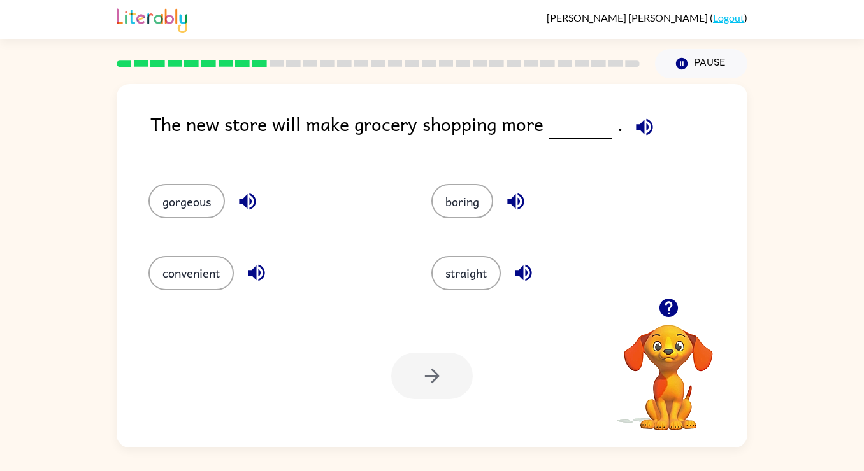
click at [204, 278] on button "convenient" at bounding box center [190, 273] width 85 height 34
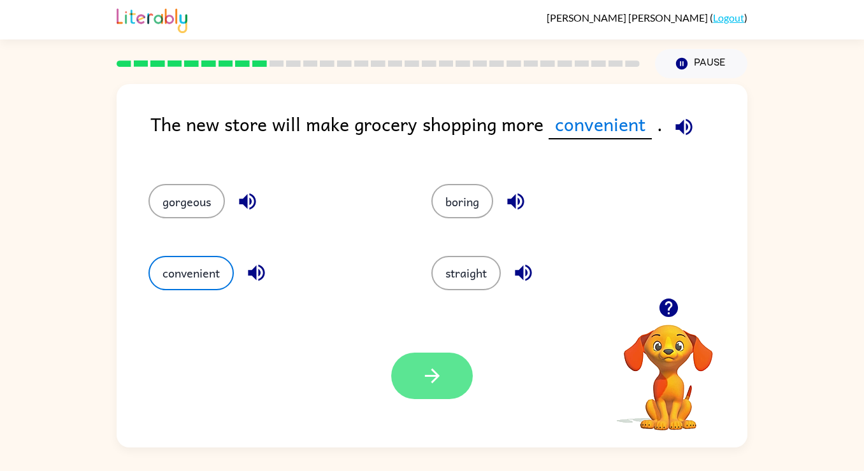
click at [439, 380] on icon "button" at bounding box center [432, 376] width 22 height 22
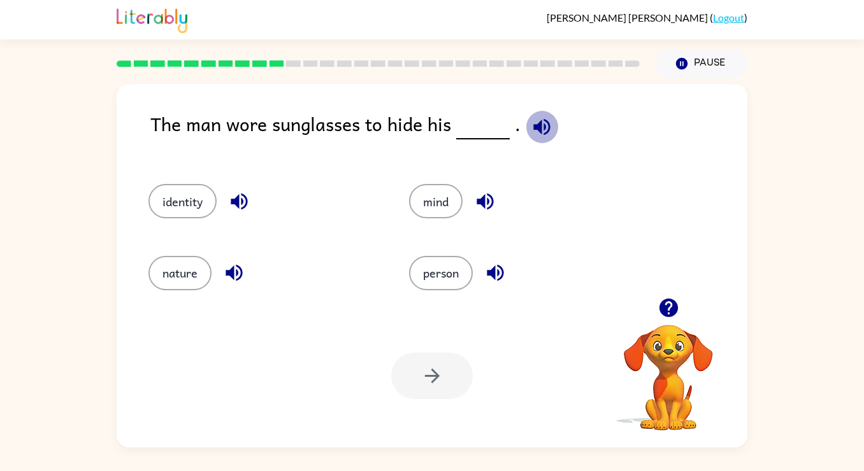
click at [534, 124] on icon "button" at bounding box center [541, 126] width 17 height 17
click at [234, 203] on icon "button" at bounding box center [239, 202] width 17 height 17
click at [430, 381] on div at bounding box center [432, 376] width 82 height 46
click at [193, 197] on button "identity" at bounding box center [182, 201] width 68 height 34
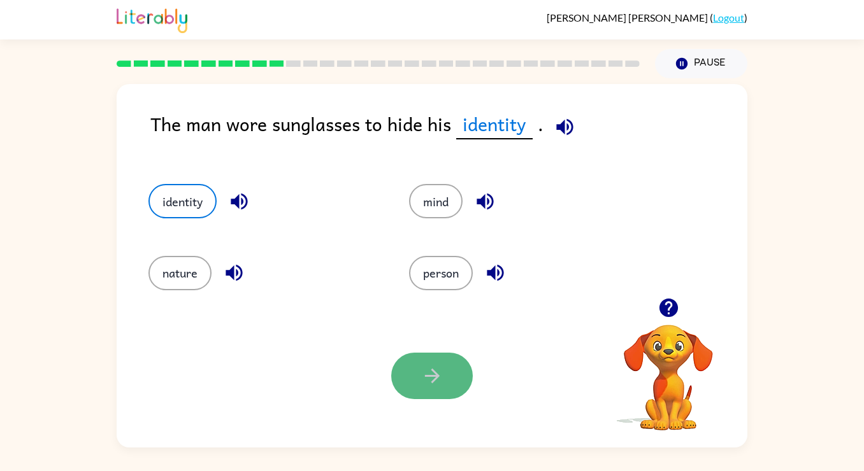
click at [408, 365] on button "button" at bounding box center [432, 376] width 82 height 46
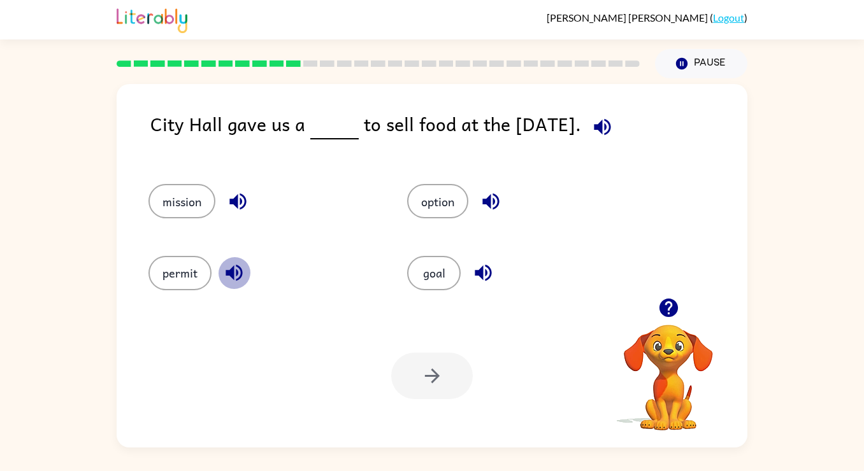
click at [227, 273] on icon "button" at bounding box center [233, 273] width 17 height 17
click at [181, 271] on button "permit" at bounding box center [179, 273] width 63 height 34
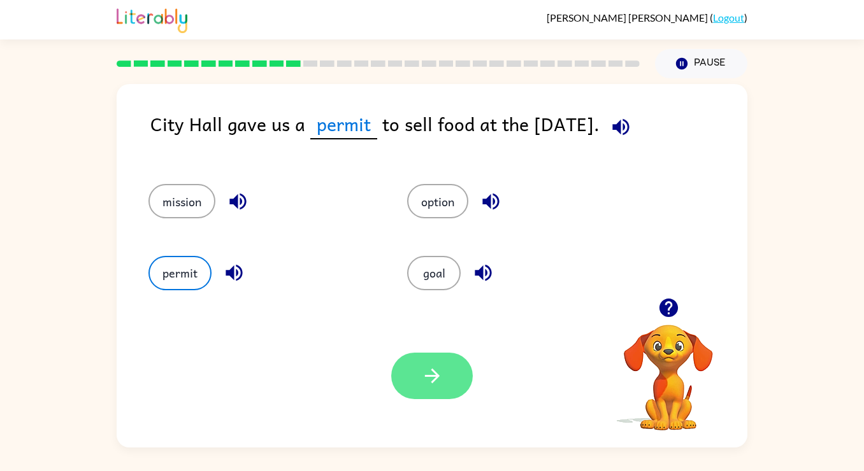
click at [430, 374] on icon "button" at bounding box center [432, 376] width 22 height 22
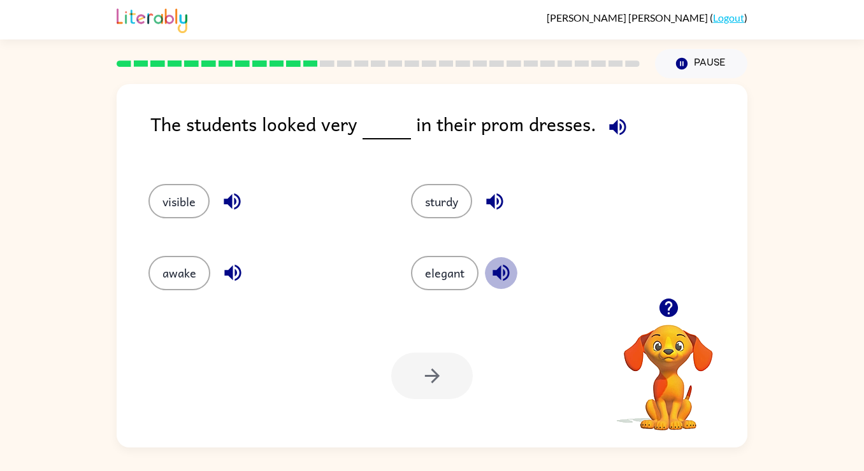
click at [494, 269] on icon "button" at bounding box center [501, 273] width 22 height 22
click at [448, 285] on button "elegant" at bounding box center [445, 273] width 68 height 34
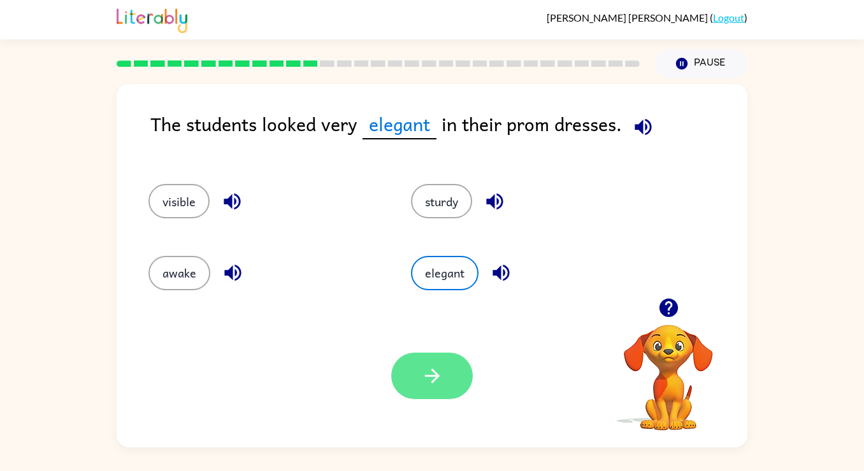
click at [439, 381] on icon "button" at bounding box center [432, 376] width 22 height 22
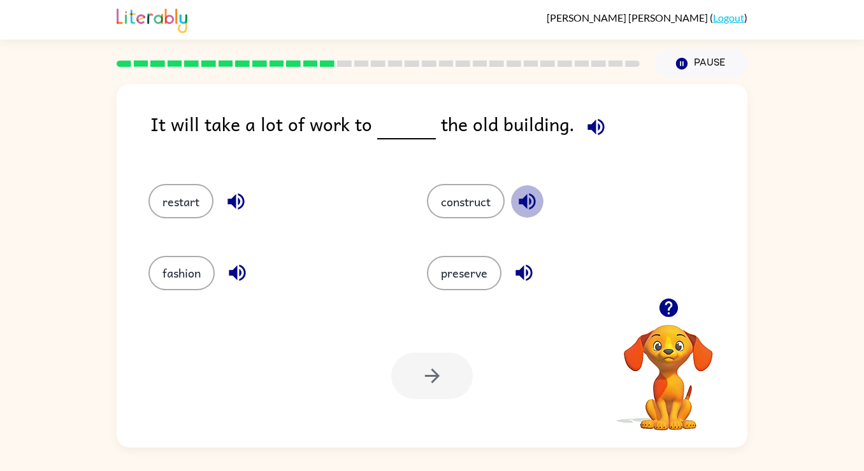
click at [534, 208] on icon "button" at bounding box center [527, 201] width 22 height 22
click at [522, 276] on icon "button" at bounding box center [523, 273] width 17 height 17
click at [224, 275] on button "button" at bounding box center [237, 273] width 32 height 32
click at [229, 206] on icon "button" at bounding box center [236, 201] width 22 height 22
click at [464, 207] on button "construct" at bounding box center [466, 201] width 78 height 34
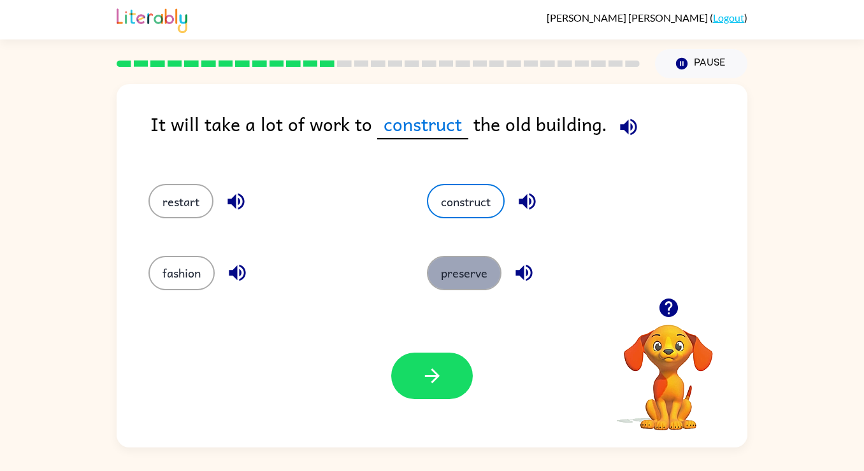
click at [487, 262] on button "preserve" at bounding box center [464, 273] width 75 height 34
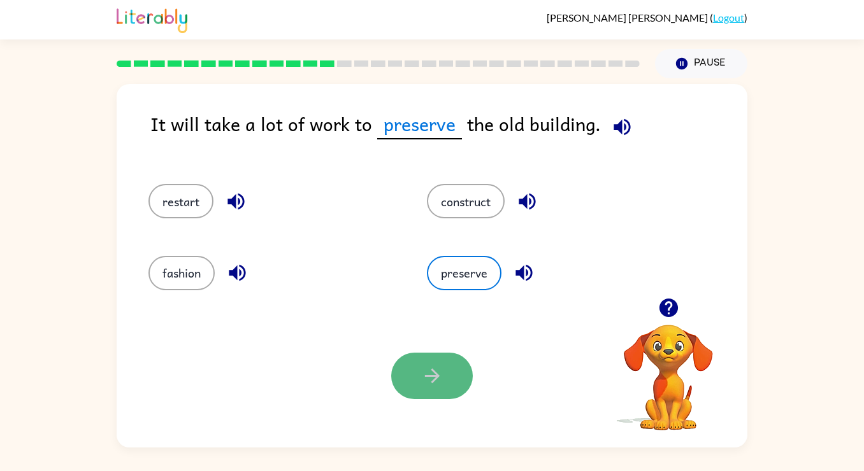
click at [428, 376] on icon "button" at bounding box center [431, 376] width 15 height 15
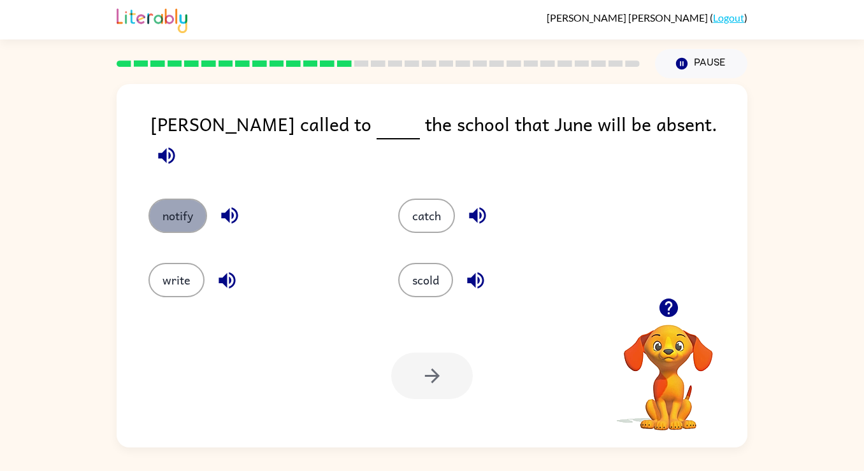
click at [194, 201] on button "notify" at bounding box center [177, 216] width 59 height 34
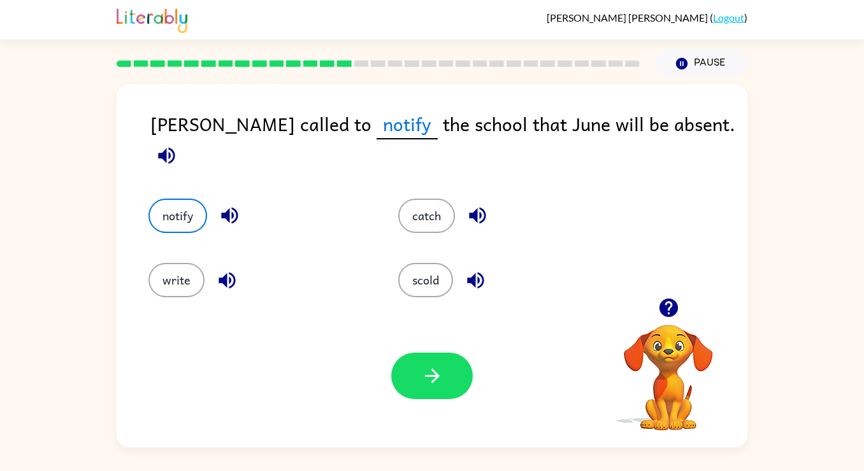
click at [438, 411] on div "Your browser must support playing .mp4 files to use Literably. Please try using…" at bounding box center [432, 375] width 631 height 143
drag, startPoint x: 432, startPoint y: 390, endPoint x: 431, endPoint y: 378, distance: 12.1
click at [432, 389] on button "button" at bounding box center [432, 376] width 82 height 46
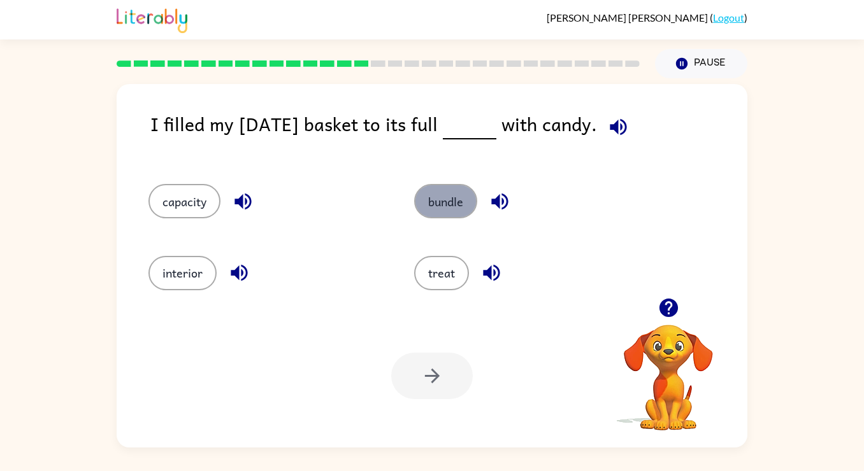
click at [457, 198] on button "bundle" at bounding box center [445, 201] width 63 height 34
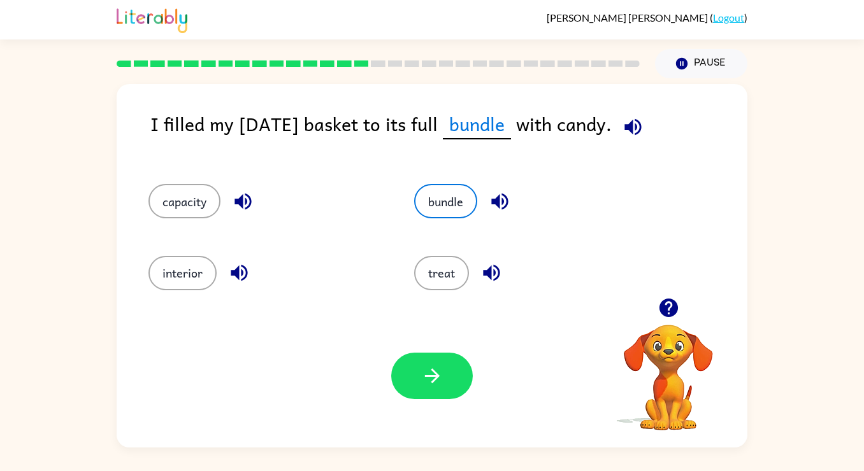
click at [641, 128] on icon "button" at bounding box center [632, 126] width 17 height 17
click at [495, 197] on icon "button" at bounding box center [499, 201] width 22 height 22
click at [190, 203] on button "capacity" at bounding box center [184, 201] width 72 height 34
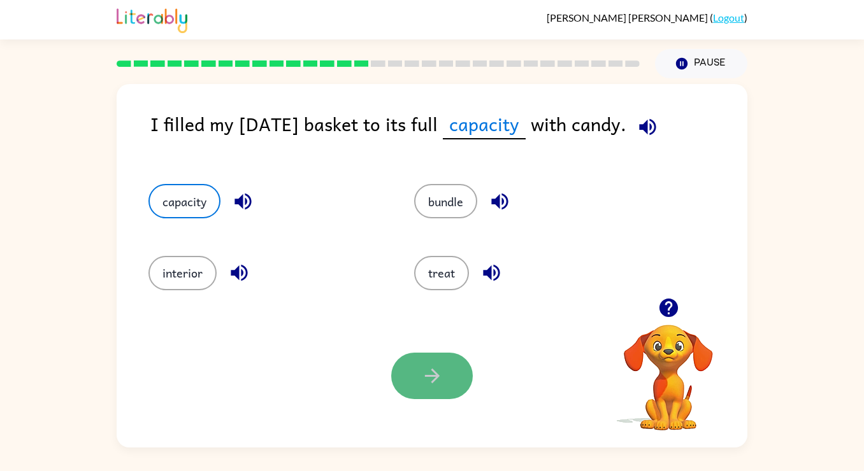
click at [435, 379] on icon "button" at bounding box center [431, 376] width 15 height 15
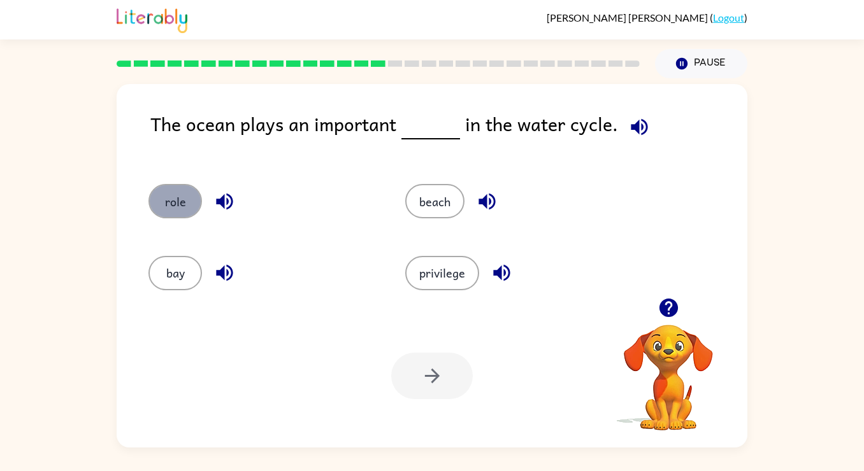
click at [181, 206] on button "role" at bounding box center [174, 201] width 53 height 34
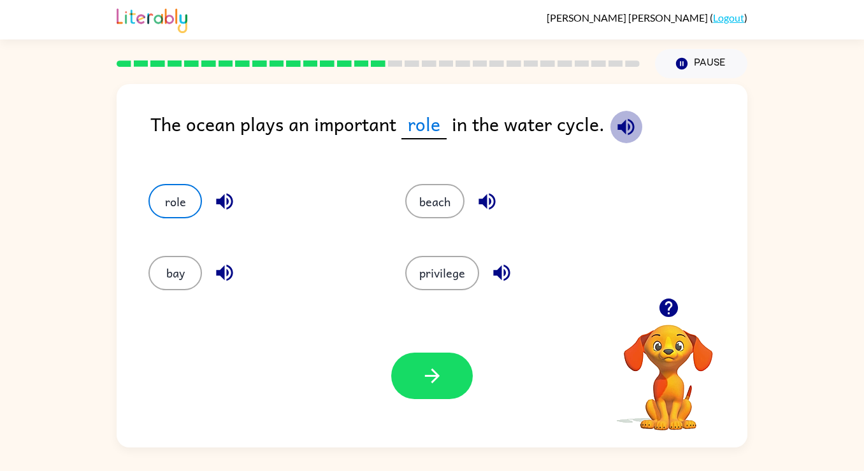
click at [620, 127] on icon "button" at bounding box center [625, 126] width 17 height 17
click at [215, 199] on icon "button" at bounding box center [224, 201] width 22 height 22
click at [623, 131] on icon "button" at bounding box center [626, 127] width 22 height 22
click at [432, 375] on icon "button" at bounding box center [431, 376] width 15 height 15
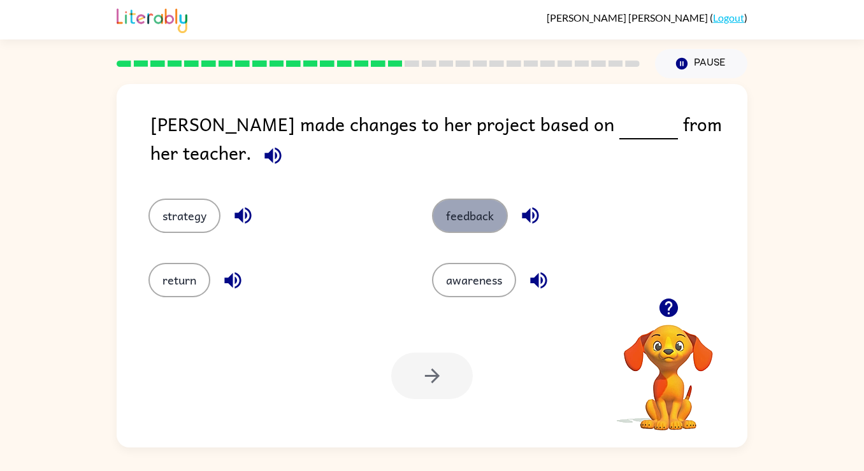
click at [488, 213] on button "feedback" at bounding box center [470, 216] width 76 height 34
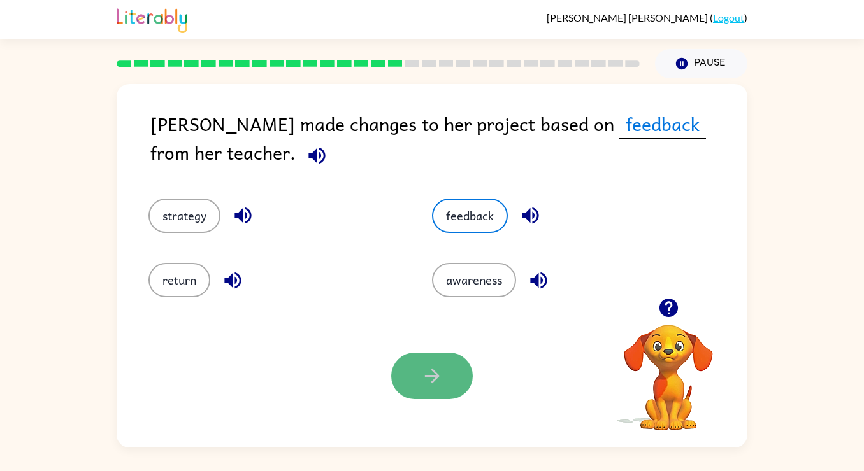
click at [440, 367] on icon "button" at bounding box center [432, 376] width 22 height 22
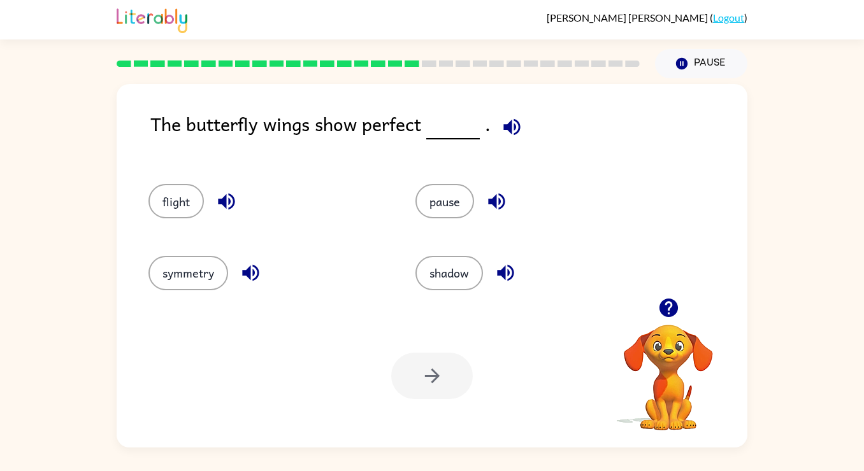
click at [504, 126] on icon "button" at bounding box center [511, 126] width 17 height 17
click at [194, 277] on button "symmetry" at bounding box center [188, 273] width 80 height 34
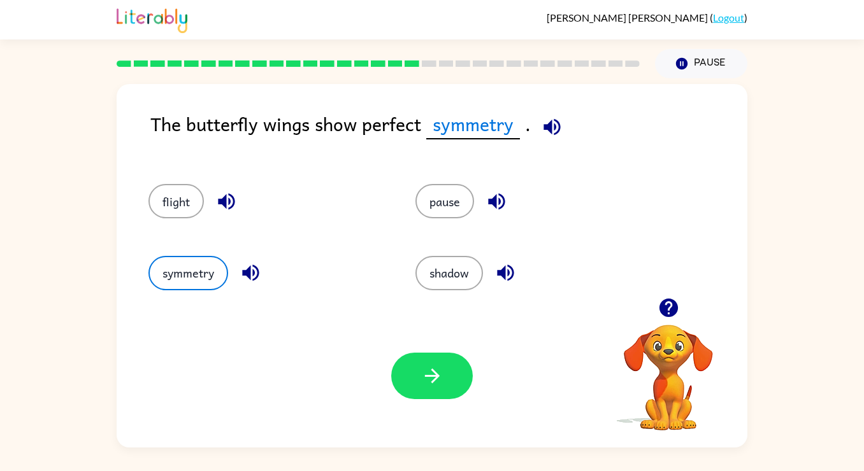
click at [556, 128] on icon "button" at bounding box center [552, 127] width 22 height 22
click at [249, 280] on icon "button" at bounding box center [250, 273] width 22 height 22
click at [436, 373] on icon "button" at bounding box center [432, 376] width 22 height 22
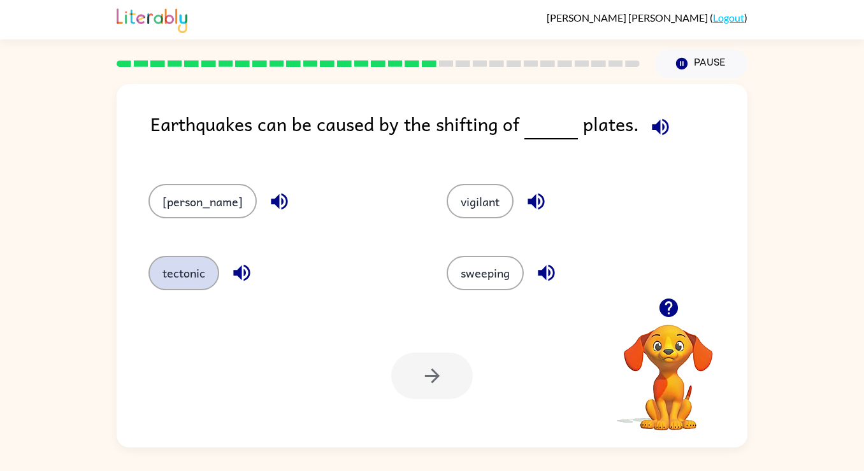
click at [195, 271] on button "tectonic" at bounding box center [183, 273] width 71 height 34
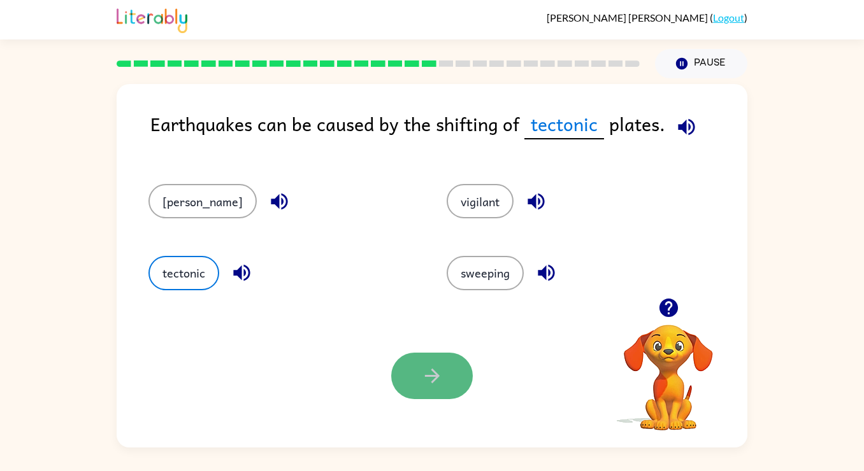
click at [414, 363] on button "button" at bounding box center [432, 376] width 82 height 46
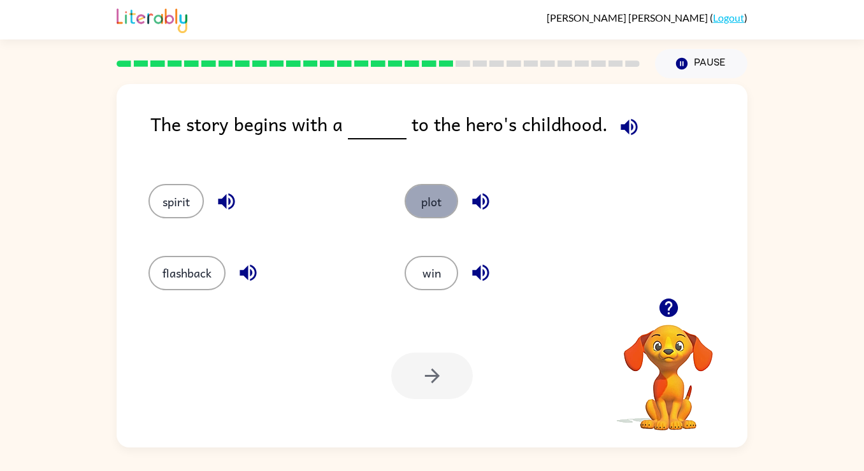
click at [413, 204] on button "plot" at bounding box center [430, 201] width 53 height 34
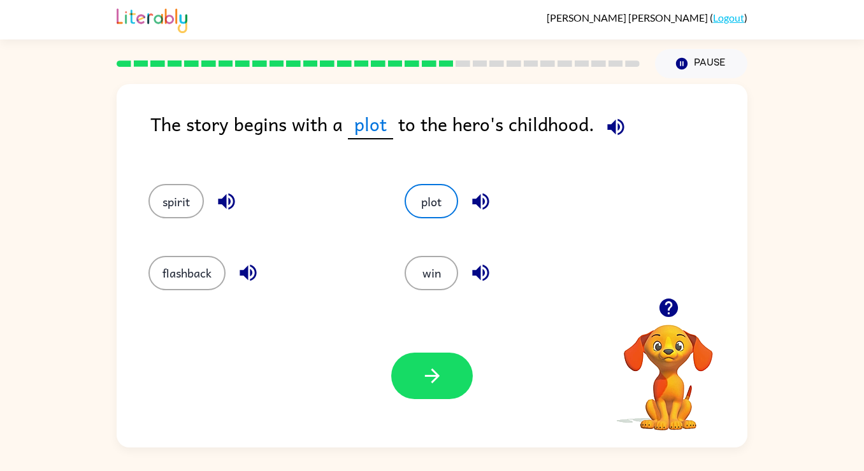
click at [615, 132] on icon "button" at bounding box center [615, 127] width 22 height 22
click at [475, 196] on icon "button" at bounding box center [480, 201] width 22 height 22
click at [616, 125] on icon "button" at bounding box center [615, 127] width 22 height 22
drag, startPoint x: 190, startPoint y: 279, endPoint x: 338, endPoint y: 333, distance: 158.0
click at [190, 279] on button "flashback" at bounding box center [186, 273] width 77 height 34
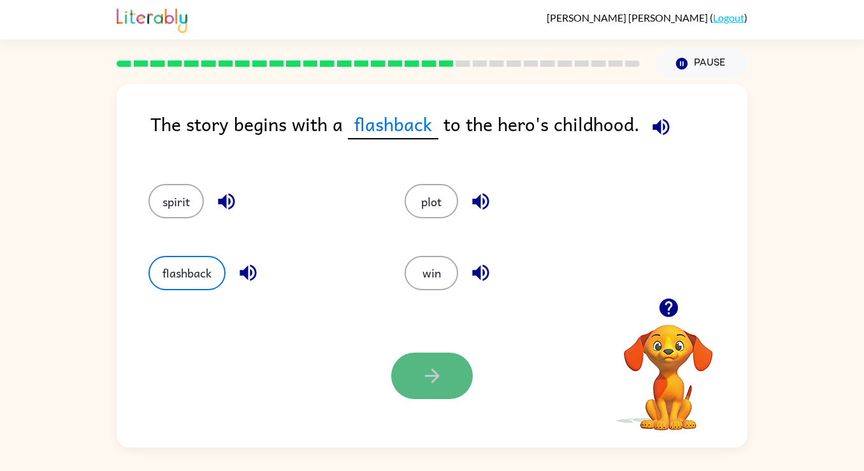
click at [434, 384] on icon "button" at bounding box center [432, 376] width 22 height 22
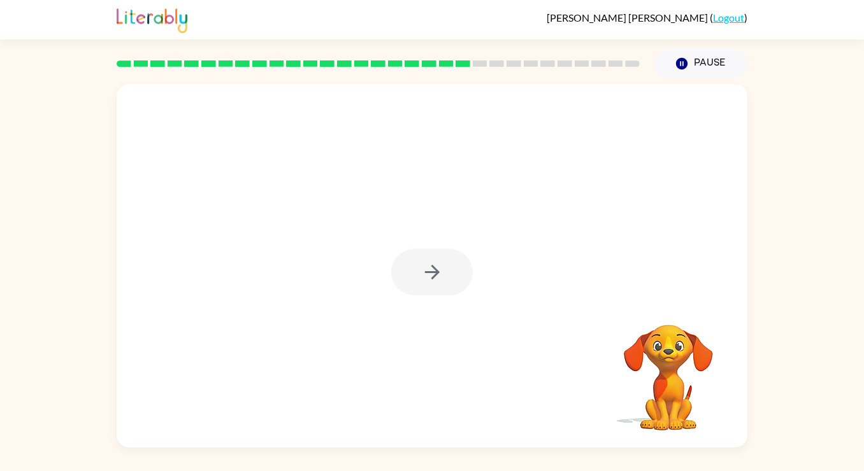
click at [409, 253] on div at bounding box center [432, 272] width 82 height 46
click at [429, 276] on icon "button" at bounding box center [432, 272] width 22 height 22
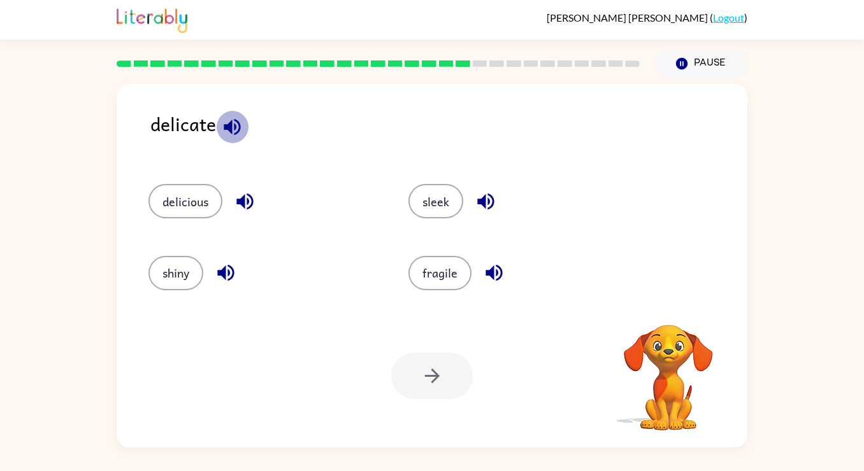
click at [233, 126] on icon "button" at bounding box center [232, 127] width 22 height 22
click at [458, 282] on button "fragile" at bounding box center [439, 273] width 63 height 34
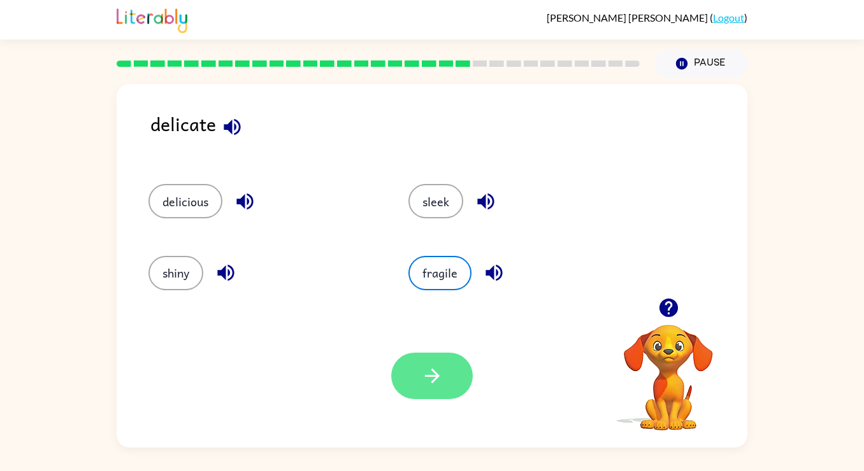
click at [434, 375] on icon "button" at bounding box center [431, 376] width 15 height 15
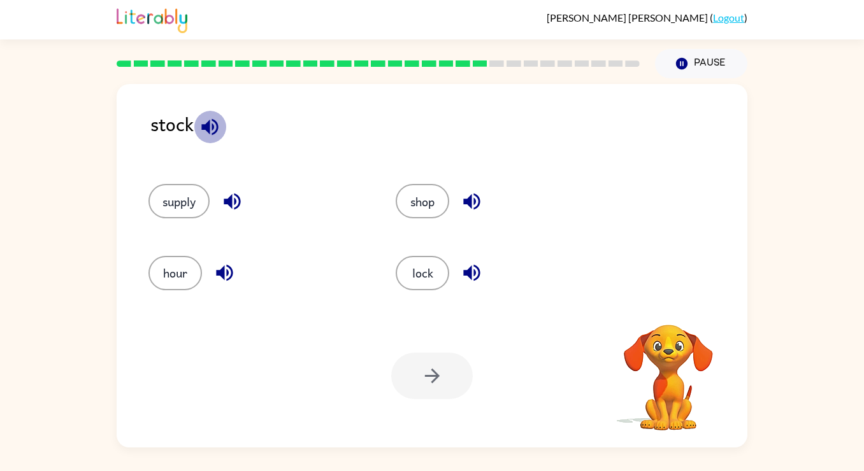
click at [211, 129] on icon "button" at bounding box center [210, 127] width 22 height 22
click at [171, 189] on button "supply" at bounding box center [178, 201] width 61 height 34
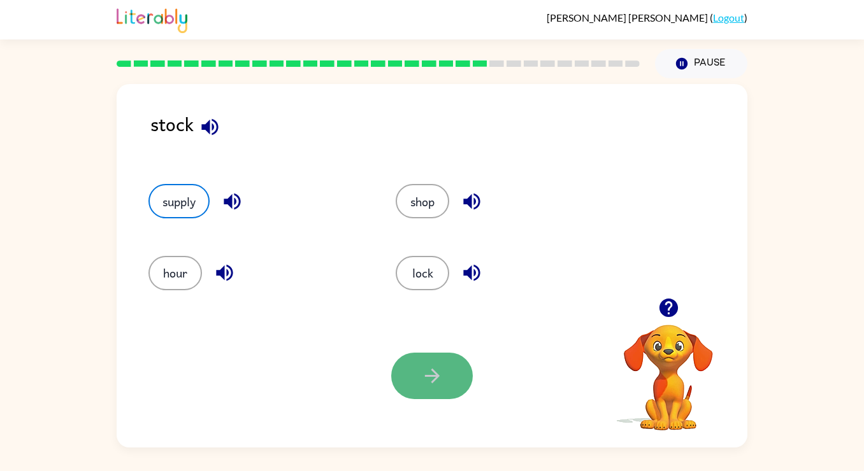
click at [429, 386] on icon "button" at bounding box center [432, 376] width 22 height 22
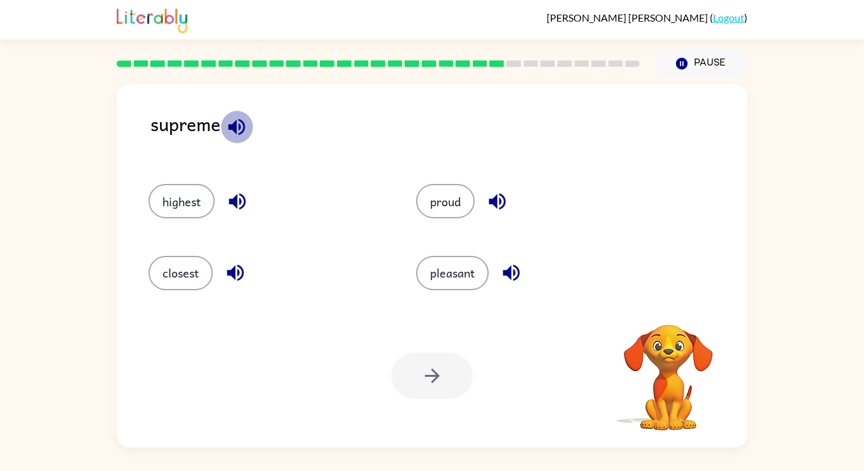
click at [229, 126] on icon "button" at bounding box center [236, 126] width 17 height 17
click at [499, 206] on icon "button" at bounding box center [497, 201] width 22 height 22
click at [239, 200] on icon "button" at bounding box center [237, 201] width 22 height 22
click at [236, 258] on button "button" at bounding box center [235, 273] width 32 height 32
click at [192, 204] on button "highest" at bounding box center [181, 201] width 66 height 34
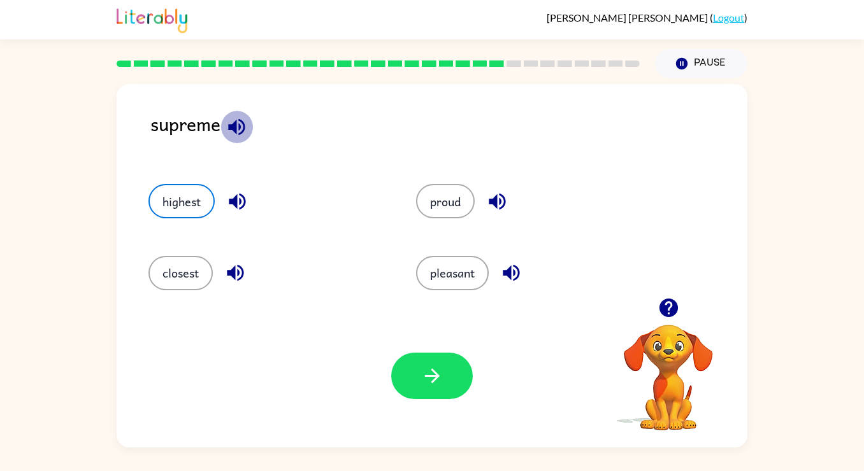
click at [240, 117] on icon "button" at bounding box center [236, 127] width 22 height 22
click at [237, 198] on icon "button" at bounding box center [237, 202] width 17 height 17
click at [460, 370] on button "button" at bounding box center [432, 376] width 82 height 46
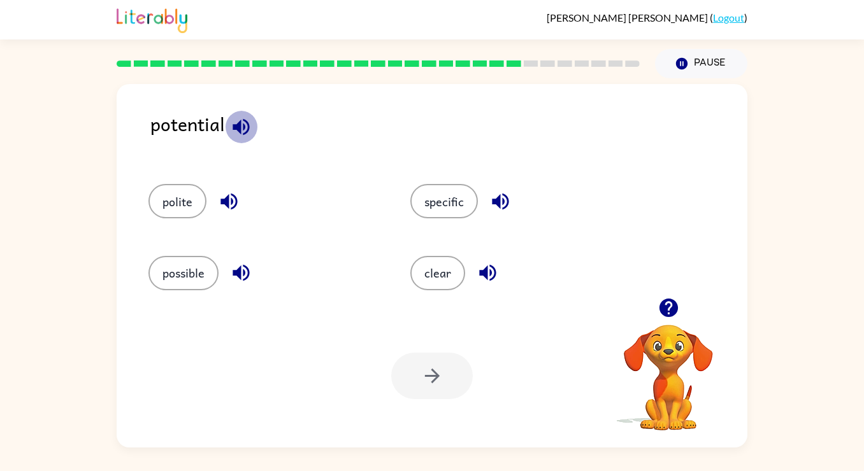
click at [231, 133] on icon "button" at bounding box center [241, 127] width 22 height 22
click at [232, 201] on icon "button" at bounding box center [228, 202] width 17 height 17
click at [505, 196] on icon "button" at bounding box center [500, 202] width 17 height 17
click at [485, 273] on icon "button" at bounding box center [487, 273] width 17 height 17
click at [241, 276] on icon "button" at bounding box center [240, 273] width 17 height 17
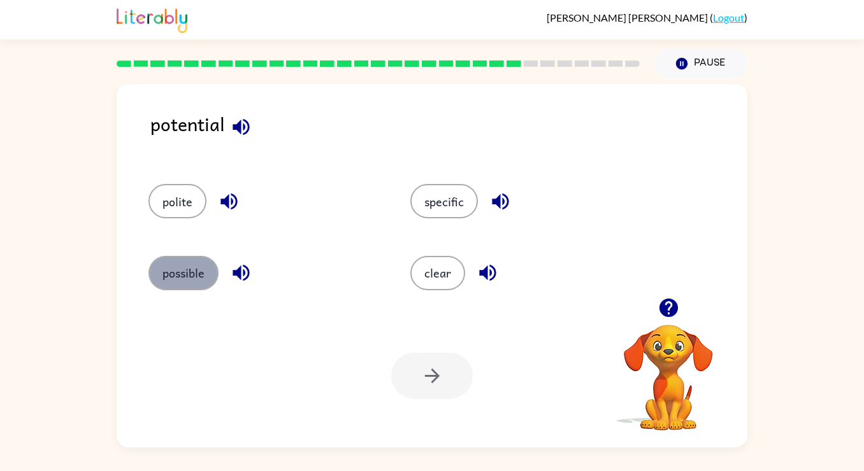
click at [199, 270] on button "possible" at bounding box center [183, 273] width 70 height 34
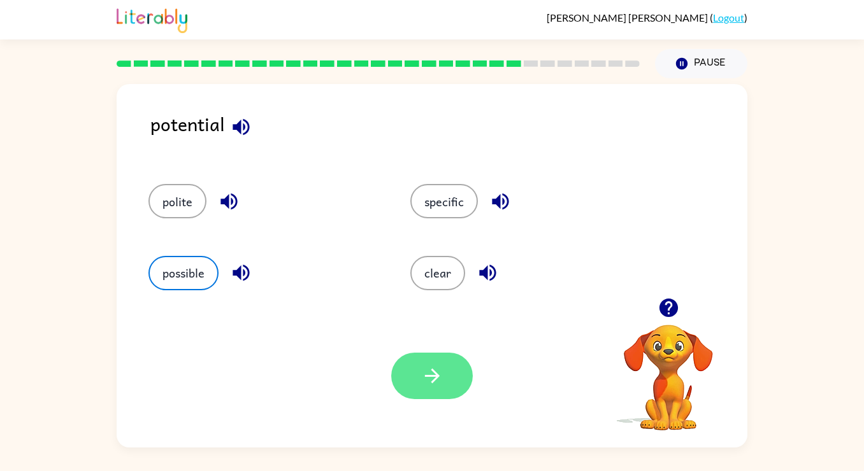
click at [418, 363] on button "button" at bounding box center [432, 376] width 82 height 46
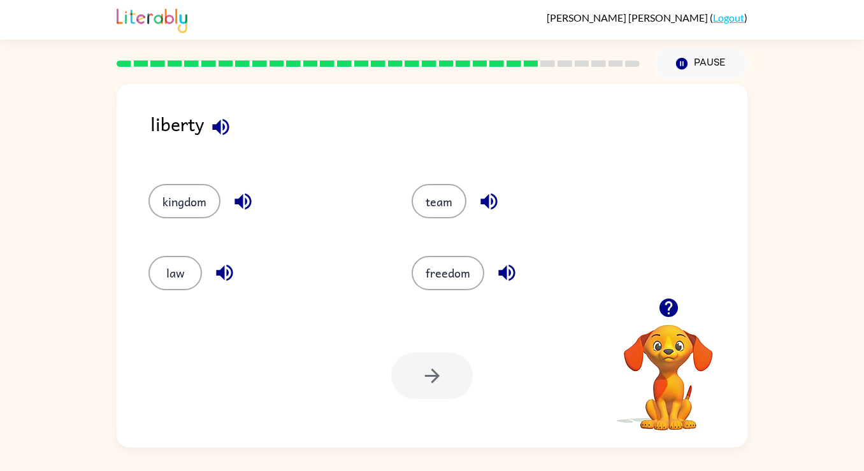
click at [218, 129] on icon "button" at bounding box center [220, 126] width 17 height 17
click at [441, 269] on button "freedom" at bounding box center [447, 273] width 73 height 34
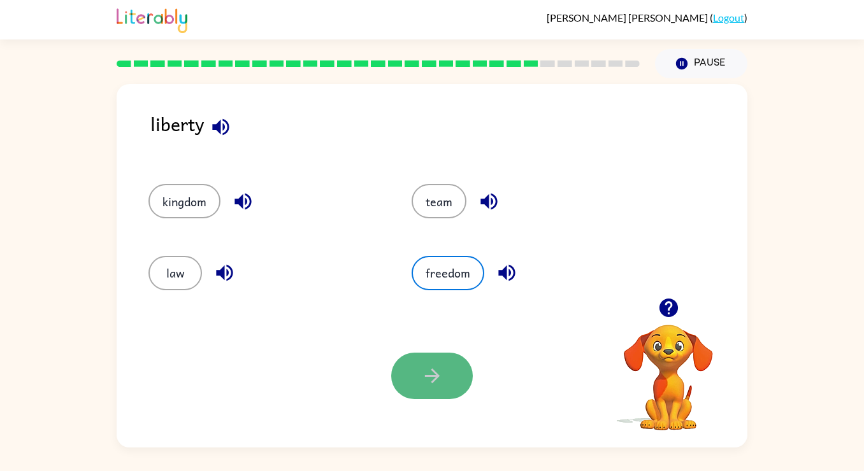
click at [431, 373] on icon "button" at bounding box center [432, 376] width 22 height 22
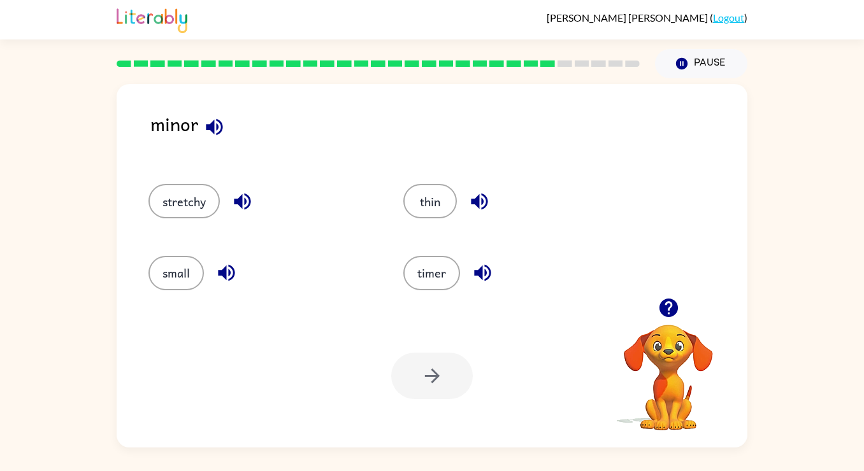
click at [214, 126] on icon "button" at bounding box center [214, 127] width 22 height 22
click at [222, 273] on icon "button" at bounding box center [226, 273] width 17 height 17
click at [175, 269] on button "small" at bounding box center [175, 273] width 55 height 34
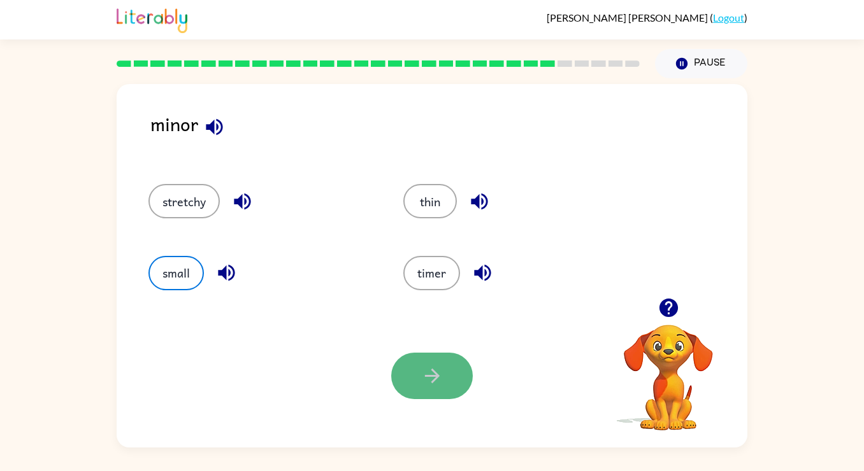
click at [443, 380] on button "button" at bounding box center [432, 376] width 82 height 46
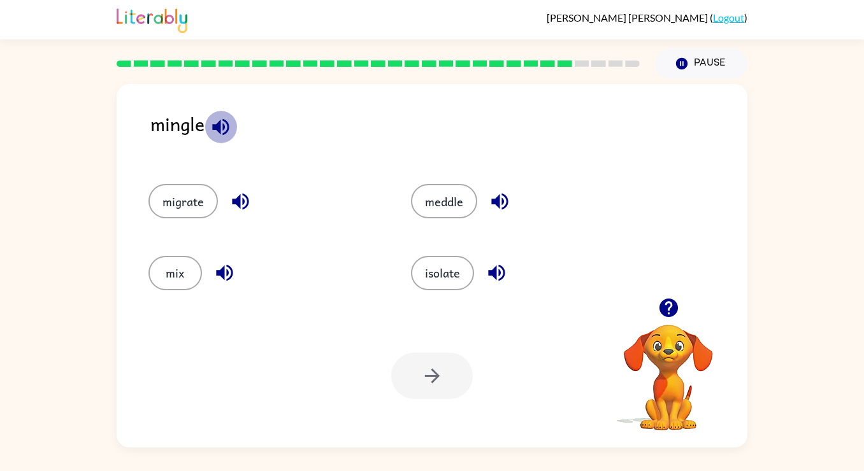
click at [217, 116] on icon "button" at bounding box center [221, 127] width 22 height 22
click at [503, 196] on icon "button" at bounding box center [499, 202] width 17 height 17
click at [250, 201] on icon "button" at bounding box center [240, 201] width 22 height 22
click at [448, 276] on button "isolate" at bounding box center [442, 273] width 63 height 34
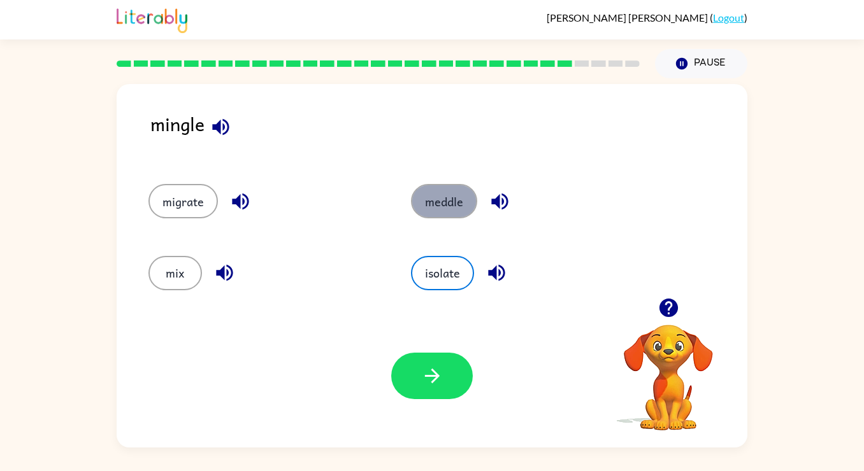
click at [436, 208] on button "meddle" at bounding box center [444, 201] width 66 height 34
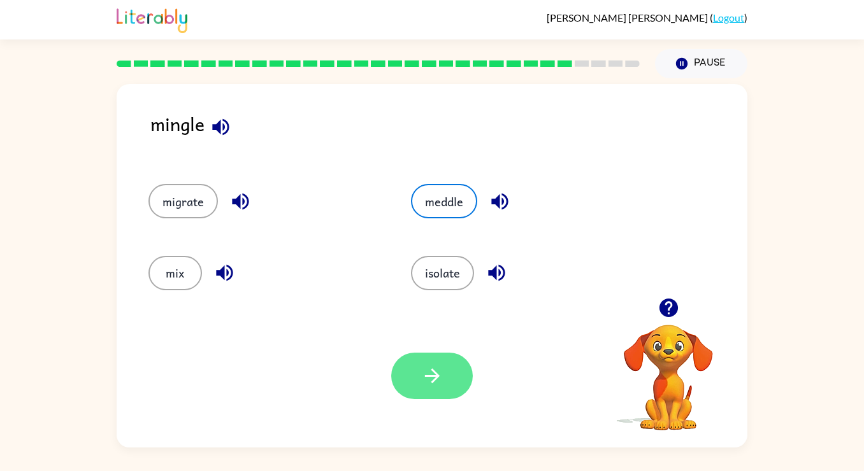
click at [426, 389] on button "button" at bounding box center [432, 376] width 82 height 46
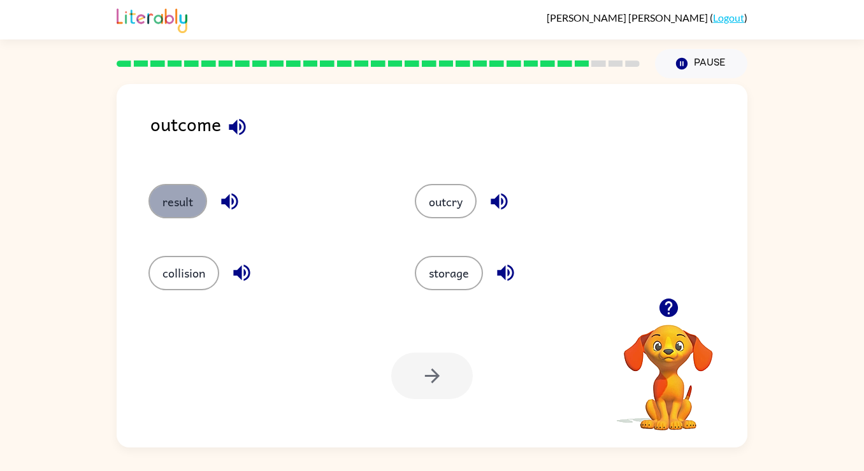
click at [173, 210] on button "result" at bounding box center [177, 201] width 59 height 34
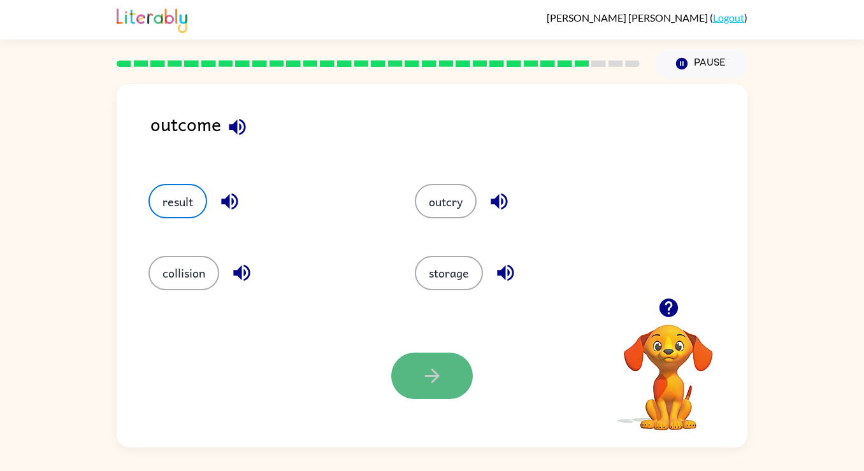
click at [449, 371] on button "button" at bounding box center [432, 376] width 82 height 46
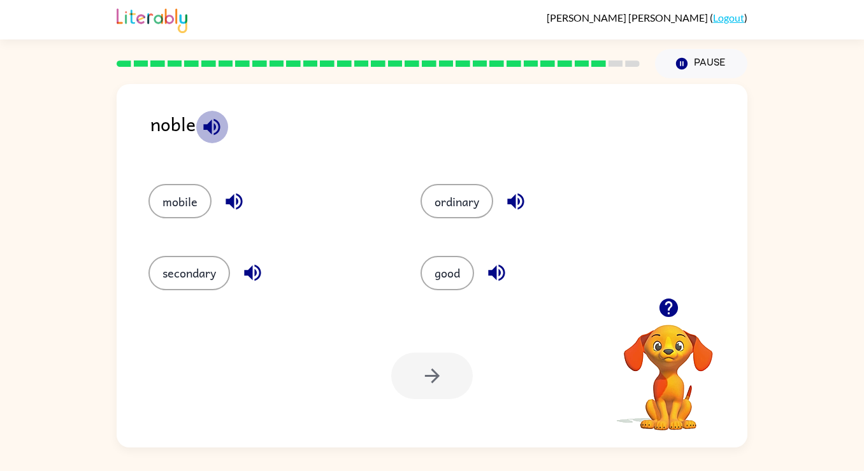
click at [213, 118] on icon "button" at bounding box center [212, 127] width 22 height 22
click at [235, 196] on icon "button" at bounding box center [234, 201] width 22 height 22
click at [253, 277] on icon "button" at bounding box center [252, 273] width 22 height 22
click at [480, 280] on div "good" at bounding box center [541, 273] width 243 height 34
click at [480, 269] on div "good" at bounding box center [541, 273] width 243 height 34
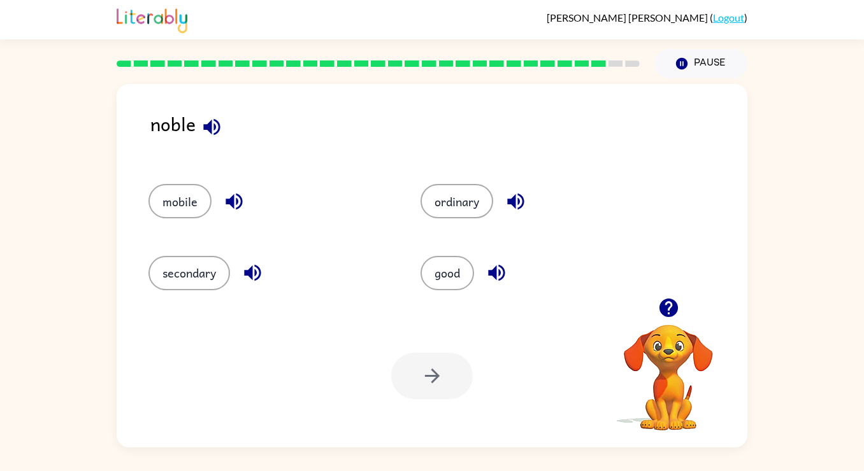
click at [496, 269] on icon "button" at bounding box center [496, 273] width 17 height 17
click at [507, 203] on icon "button" at bounding box center [515, 201] width 22 height 22
click at [445, 197] on button "ordinary" at bounding box center [456, 201] width 73 height 34
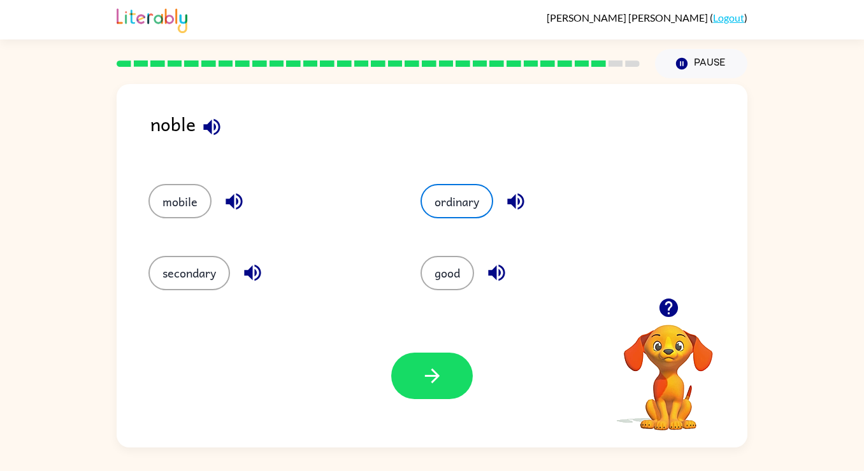
click at [422, 410] on div "Your browser must support playing .mp4 files to use Literably. Please try using…" at bounding box center [432, 375] width 631 height 143
click at [418, 365] on button "button" at bounding box center [432, 376] width 82 height 46
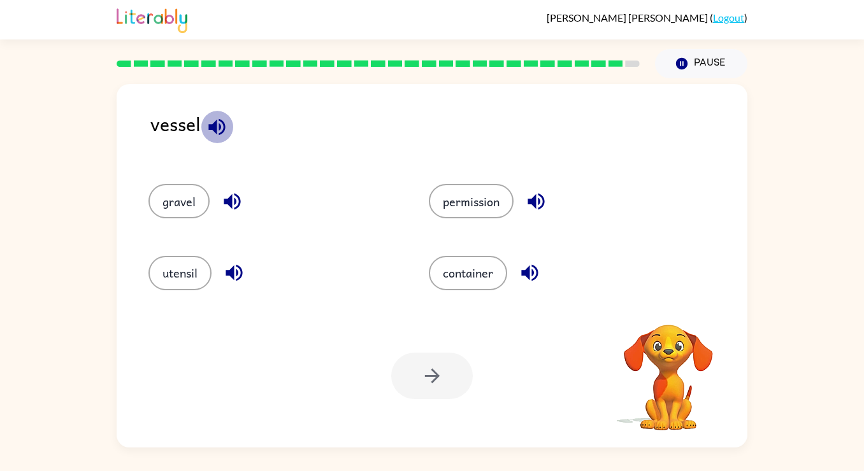
click at [218, 119] on icon "button" at bounding box center [217, 127] width 22 height 22
click at [242, 270] on icon "button" at bounding box center [233, 273] width 17 height 17
click at [524, 263] on icon "button" at bounding box center [529, 273] width 22 height 22
click at [531, 199] on icon "button" at bounding box center [535, 202] width 17 height 17
click at [222, 198] on icon "button" at bounding box center [232, 201] width 22 height 22
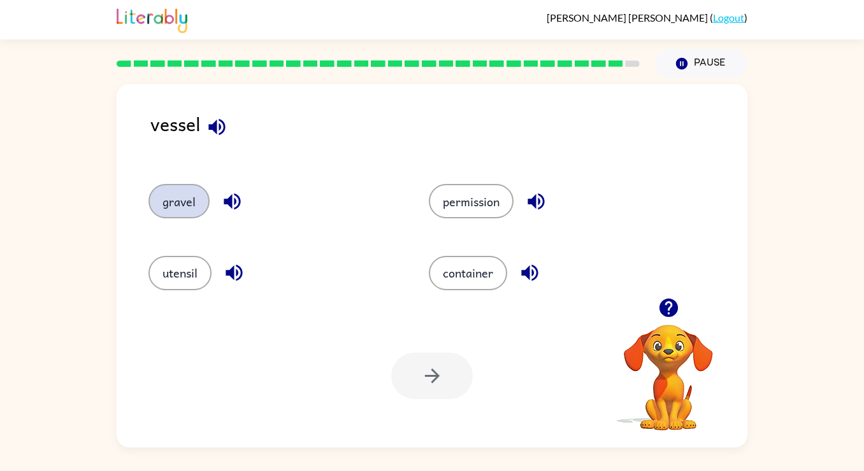
click at [179, 192] on button "gravel" at bounding box center [178, 201] width 61 height 34
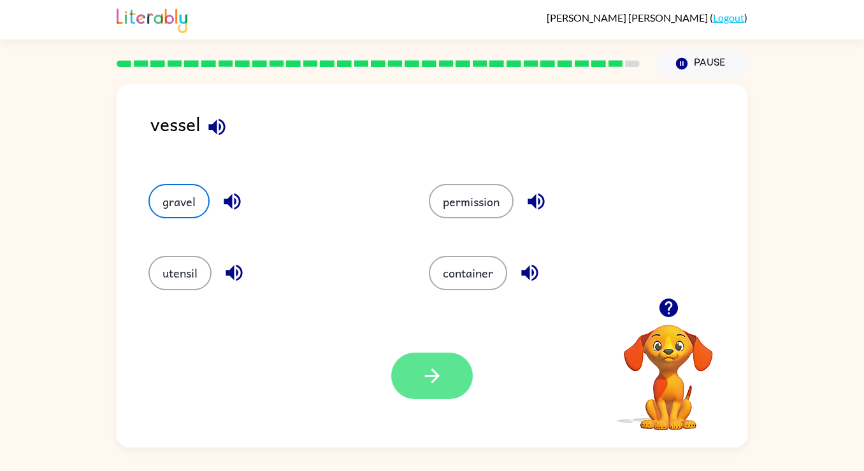
click at [455, 382] on button "button" at bounding box center [432, 376] width 82 height 46
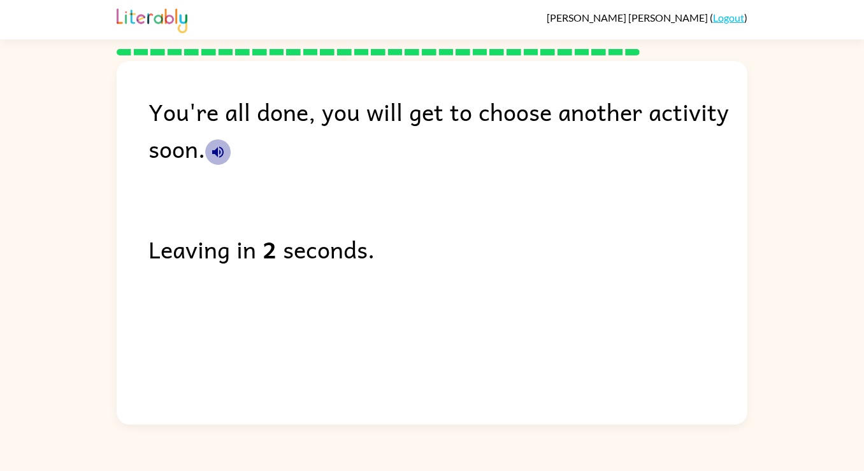
click at [213, 152] on icon "button" at bounding box center [217, 151] width 11 height 11
